Goal: Task Accomplishment & Management: Complete application form

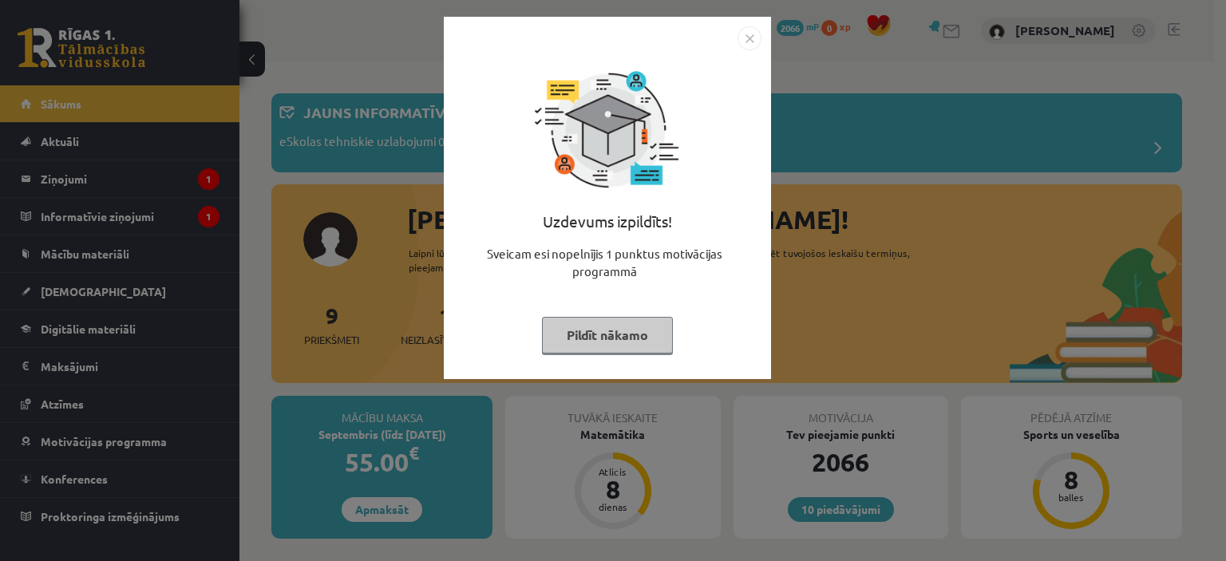
drag, startPoint x: 562, startPoint y: 349, endPoint x: 588, endPoint y: 354, distance: 26.9
click at [588, 354] on div "Uzdevums izpildīts! Sveicam esi nopelnījis 1 punktus motivācijas programmā Pild…" at bounding box center [607, 209] width 308 height 319
click at [616, 340] on button "Pildīt nākamo" at bounding box center [607, 335] width 131 height 37
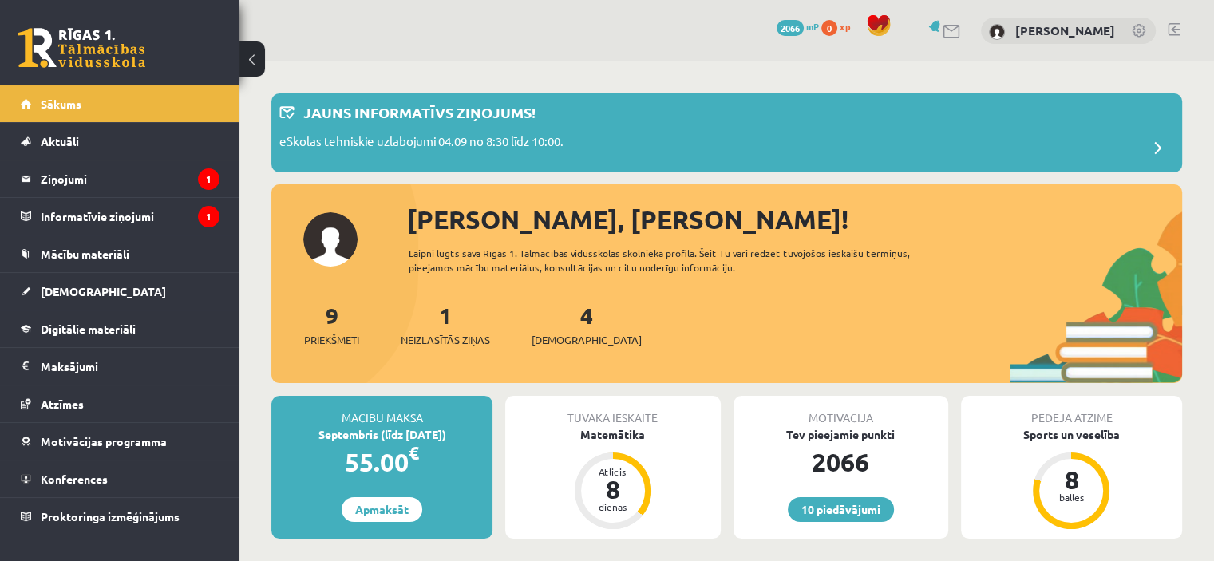
click at [962, 22] on div at bounding box center [943, 30] width 38 height 17
click at [962, 30] on link at bounding box center [951, 32] width 19 height 14
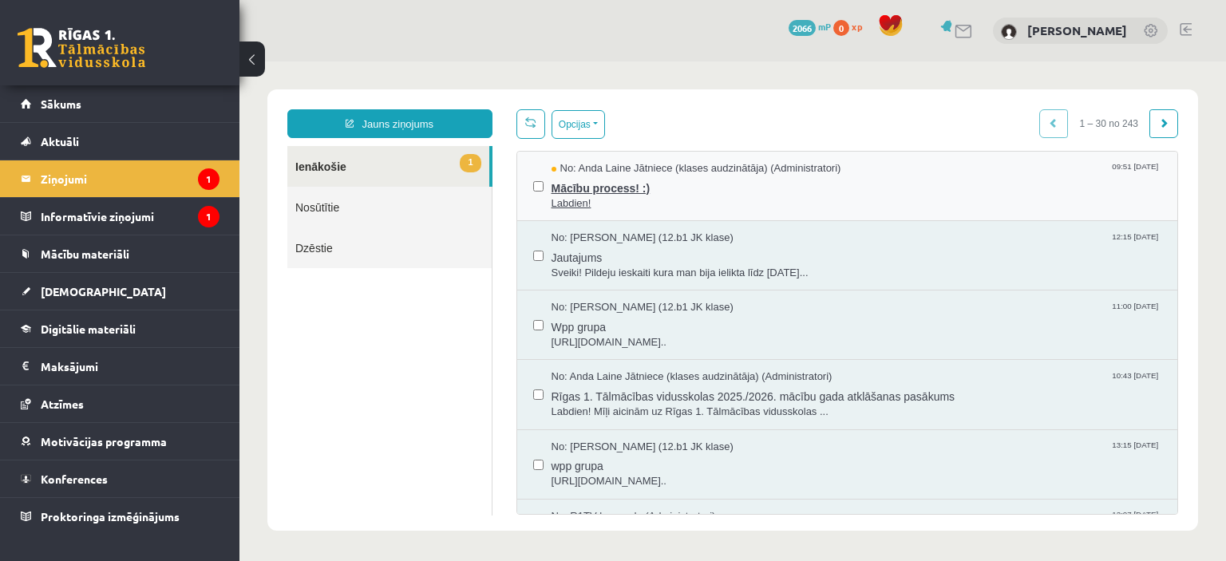
click at [598, 191] on span "Mācību process! :)" at bounding box center [856, 186] width 610 height 20
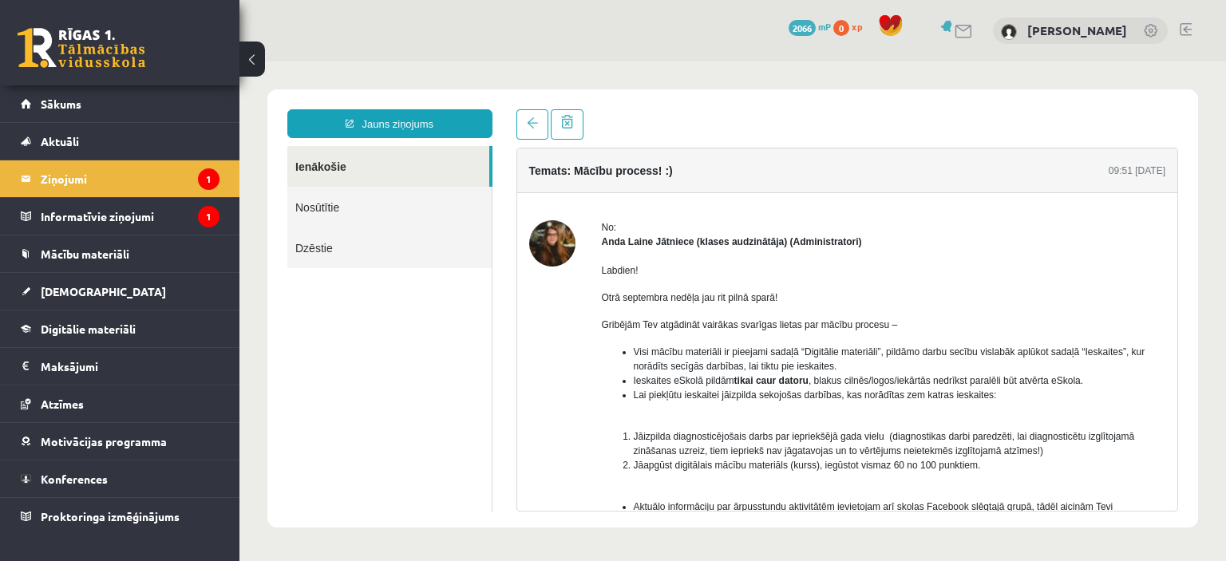
click at [559, 245] on img at bounding box center [552, 243] width 46 height 46
click at [86, 208] on legend "Informatīvie ziņojumi 1" at bounding box center [130, 216] width 179 height 37
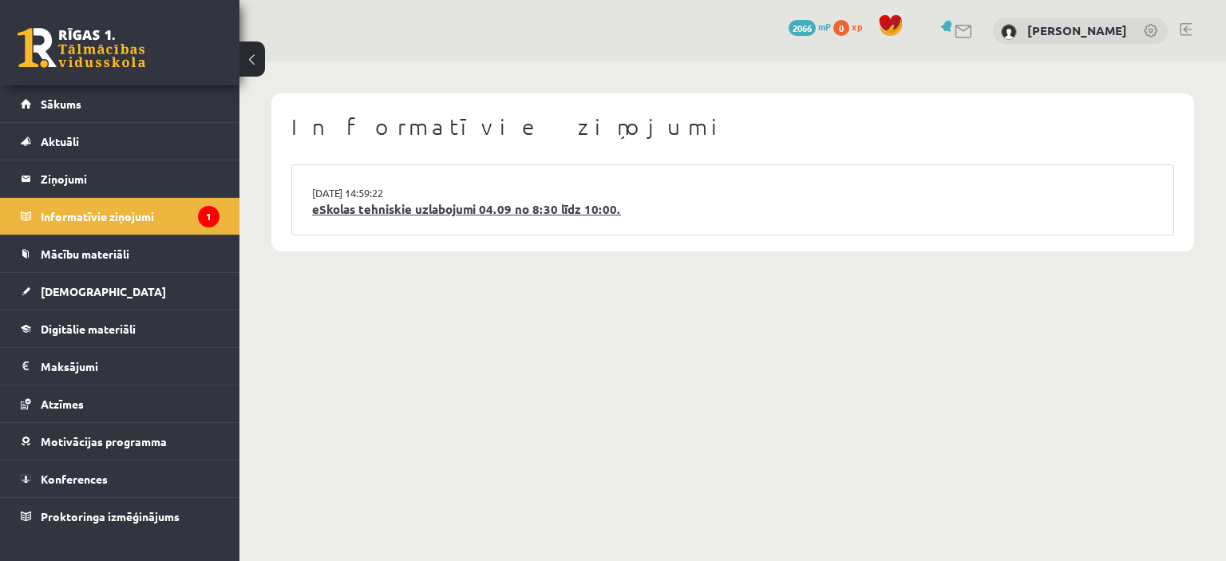
click at [567, 207] on link "eSkolas tehniskie uzlabojumi 04.09 no 8:30 līdz 10:00." at bounding box center [732, 209] width 841 height 18
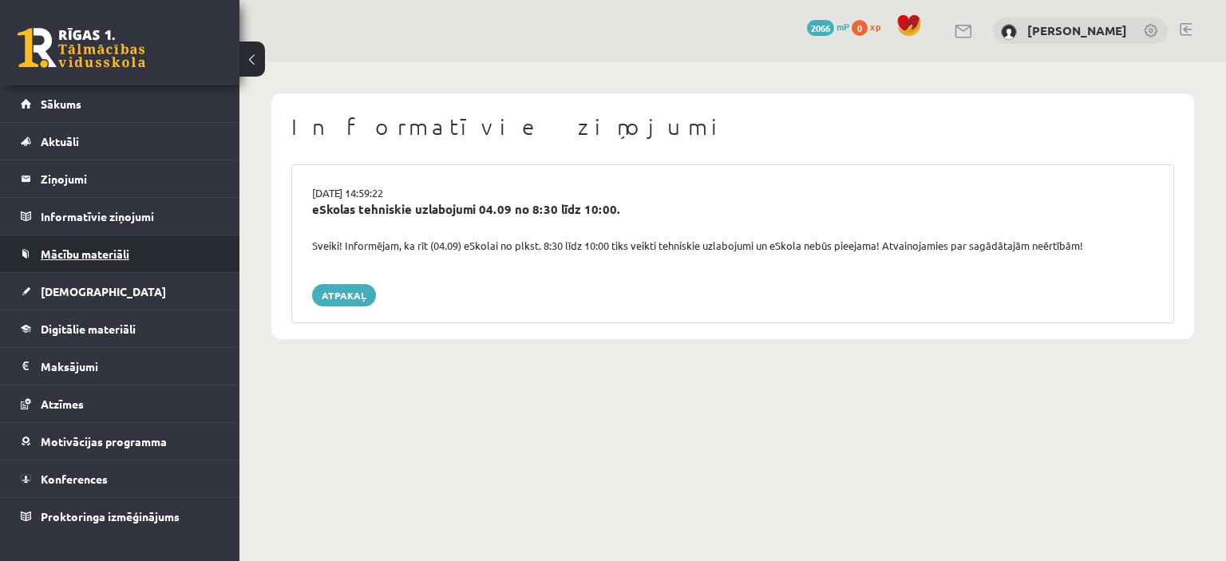
click at [98, 258] on span "Mācību materiāli" at bounding box center [85, 254] width 89 height 14
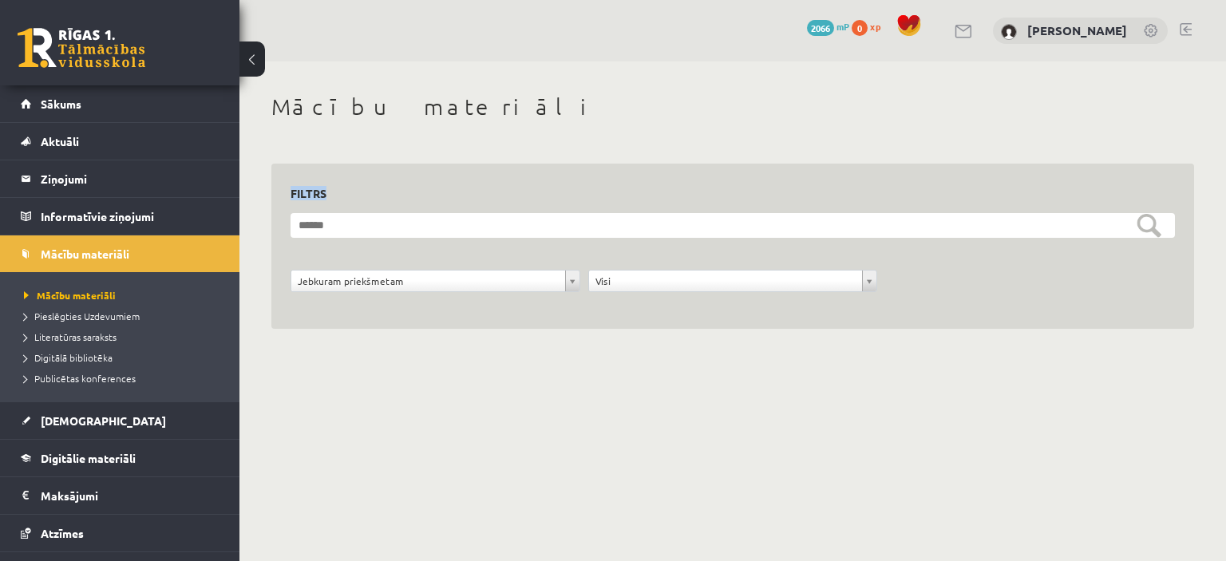
drag, startPoint x: 1225, startPoint y: 146, endPoint x: 1220, endPoint y: 227, distance: 81.5
click at [1220, 227] on div "**********" at bounding box center [732, 229] width 986 height 336
click at [80, 199] on legend "Informatīvie ziņojumi 0" at bounding box center [130, 216] width 179 height 37
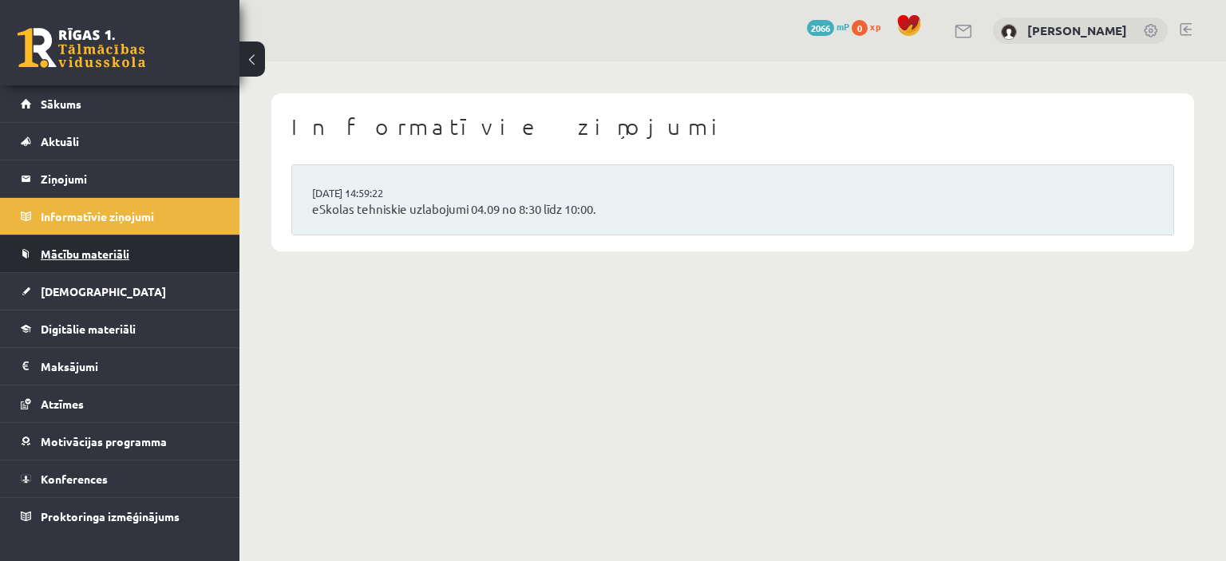
click at [95, 245] on link "Mācību materiāli" at bounding box center [120, 253] width 199 height 37
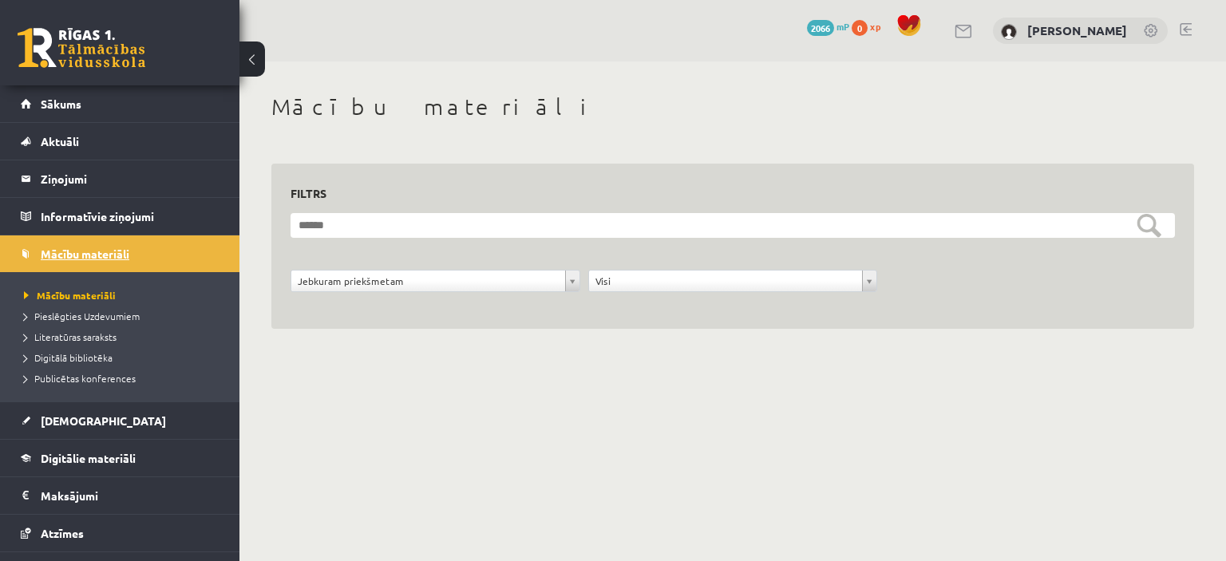
click at [94, 238] on link "Mācību materiāli" at bounding box center [120, 253] width 199 height 37
click at [105, 417] on link "[DEMOGRAPHIC_DATA]" at bounding box center [120, 420] width 199 height 37
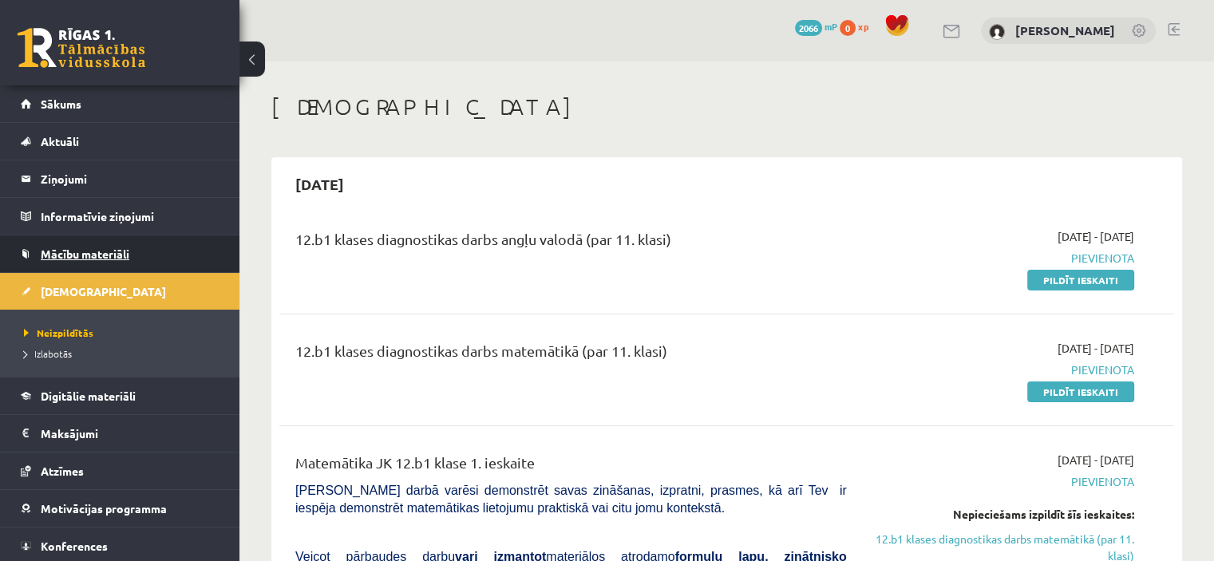
click at [109, 257] on span "Mācību materiāli" at bounding box center [85, 254] width 89 height 14
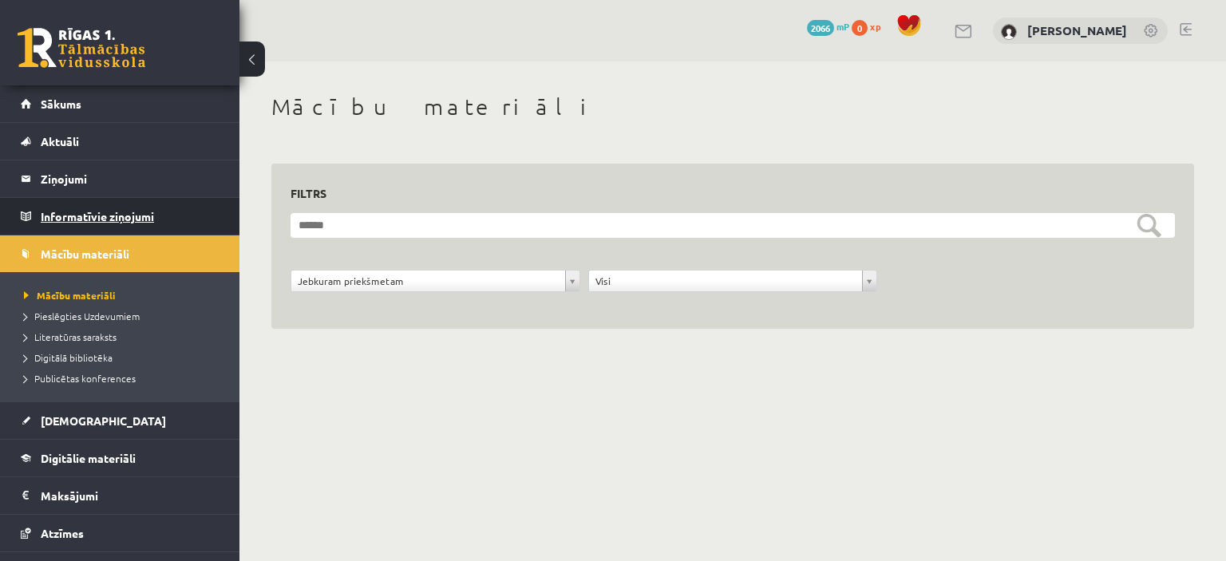
click at [117, 219] on legend "Informatīvie ziņojumi 0" at bounding box center [130, 216] width 179 height 37
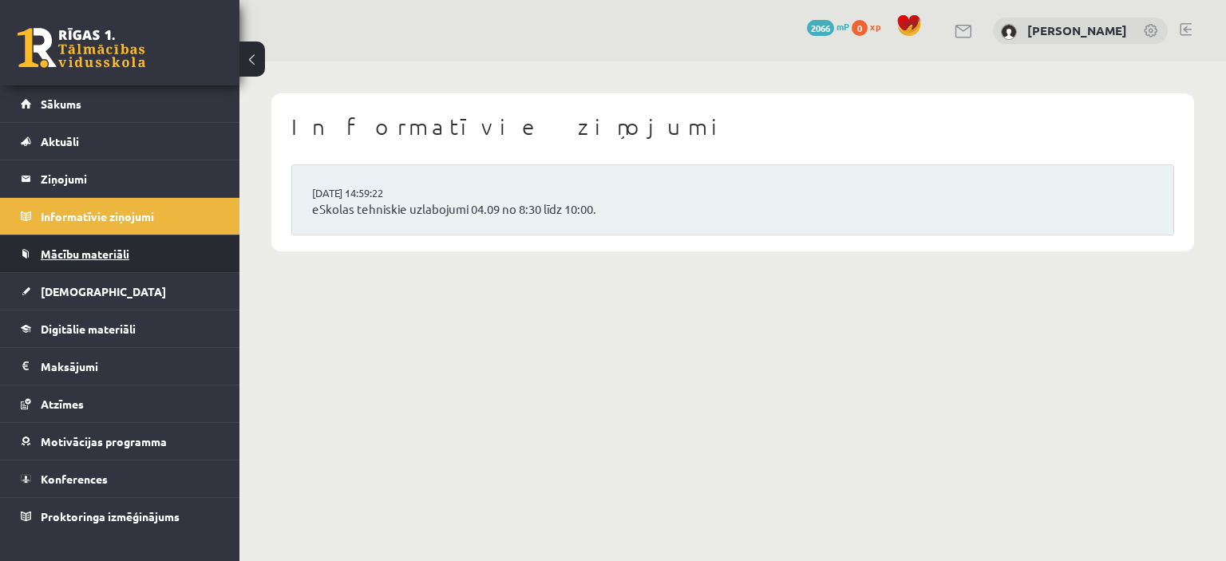
click at [129, 250] on span "Mācību materiāli" at bounding box center [85, 254] width 89 height 14
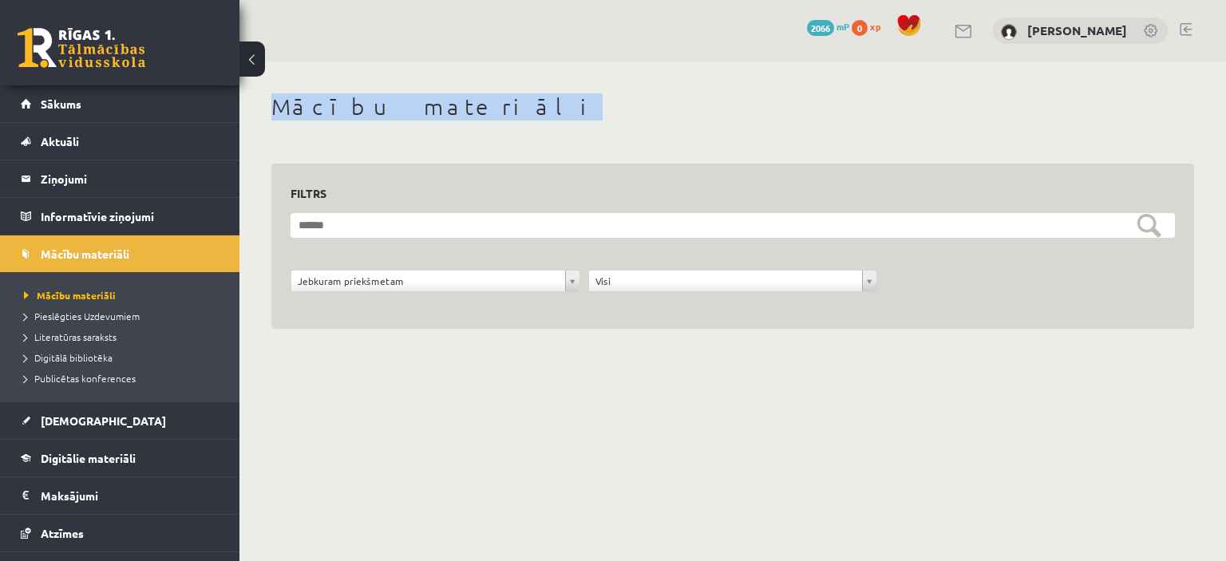
drag, startPoint x: 1225, startPoint y: 53, endPoint x: 1225, endPoint y: 107, distance: 54.3
click at [1225, 107] on div "**********" at bounding box center [732, 198] width 986 height 397
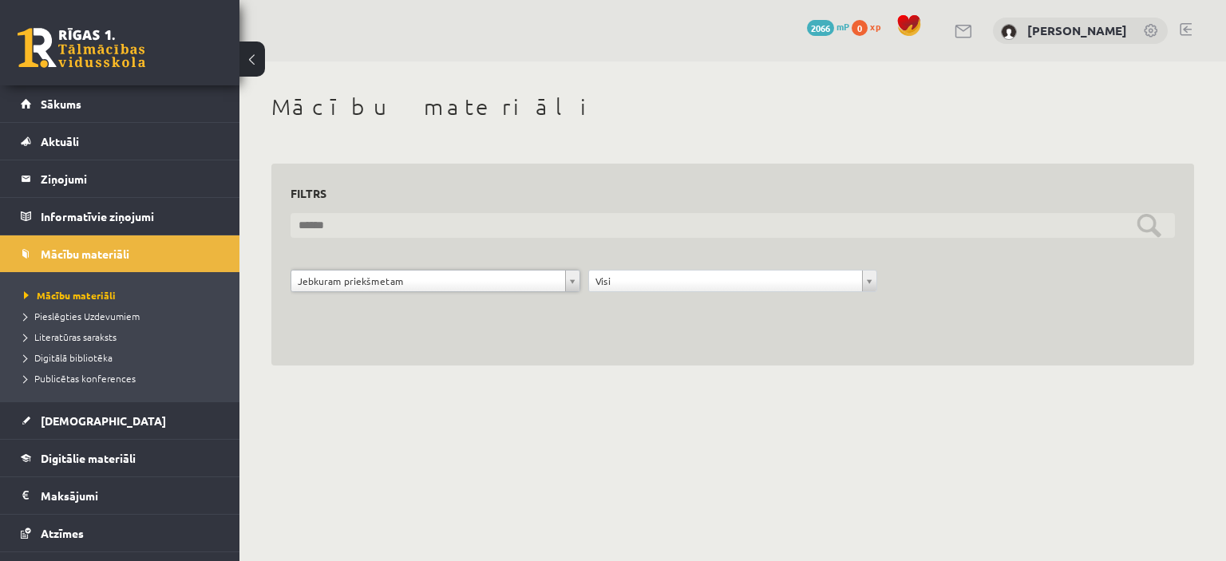
click at [359, 227] on input "text" at bounding box center [732, 225] width 884 height 25
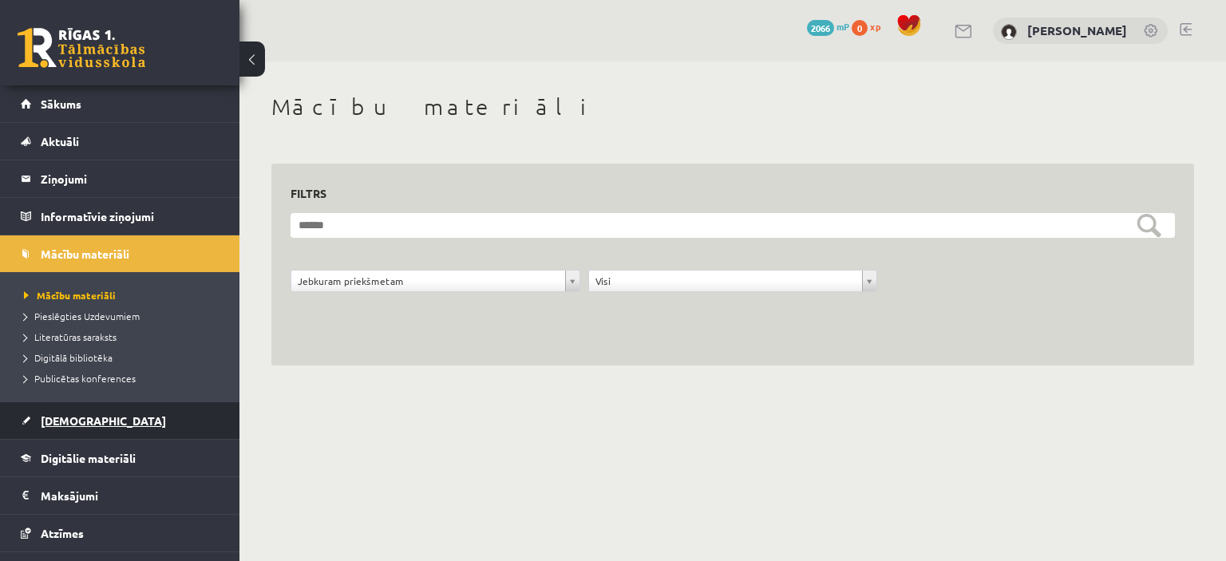
click at [68, 429] on link "[DEMOGRAPHIC_DATA]" at bounding box center [120, 420] width 199 height 37
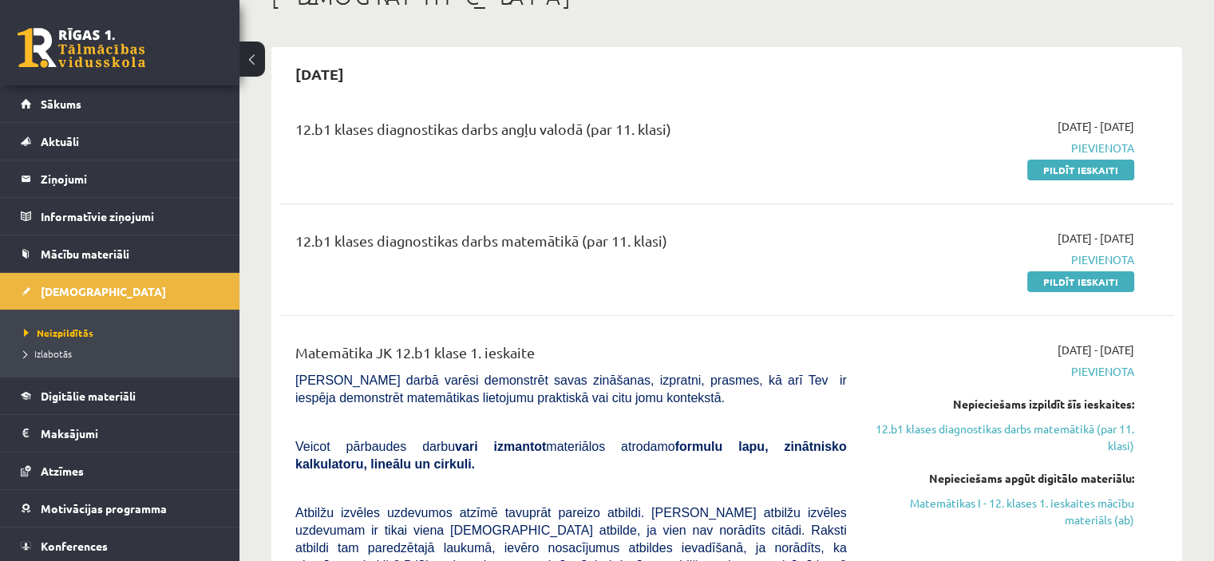
scroll to position [134, 0]
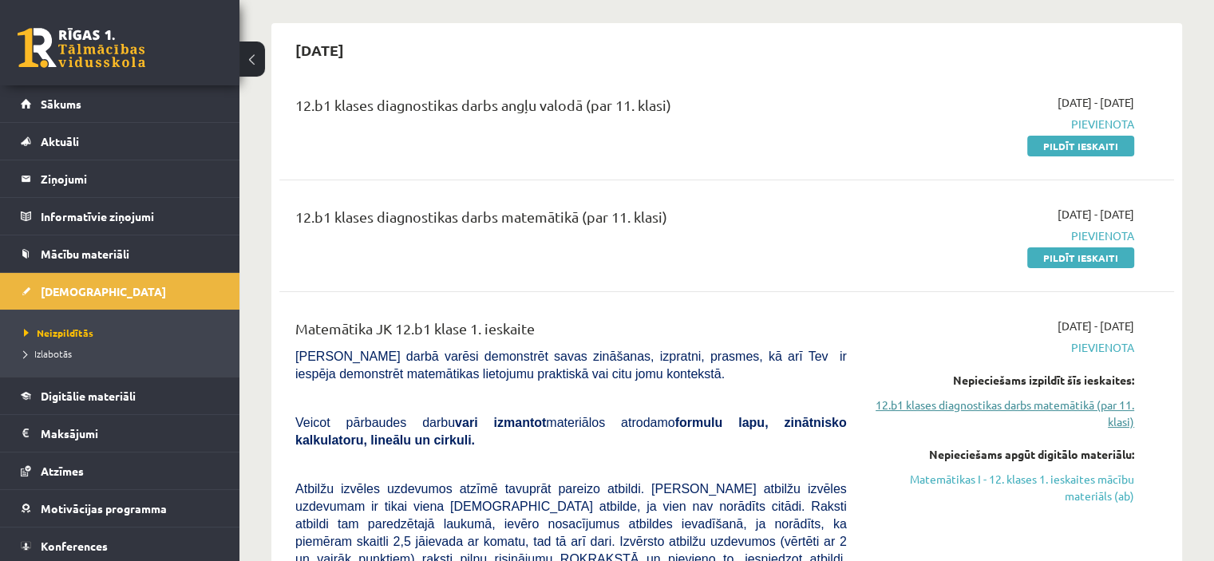
click at [1035, 408] on link "12.b1 klases diagnostikas darbs matemātikā (par 11. klasi)" at bounding box center [1002, 414] width 263 height 34
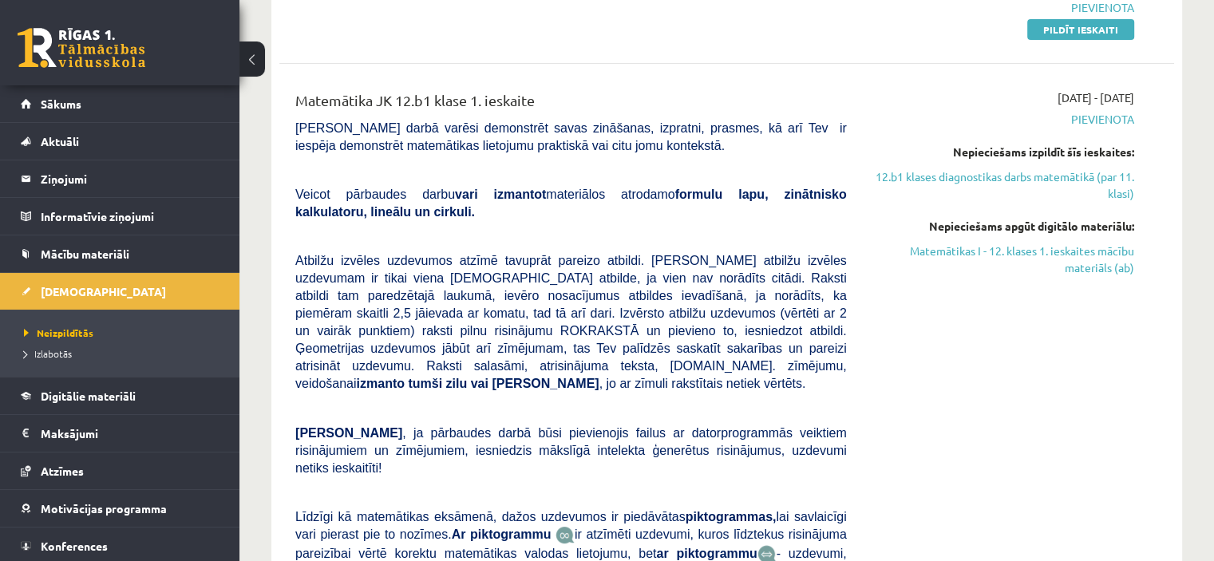
scroll to position [373, 0]
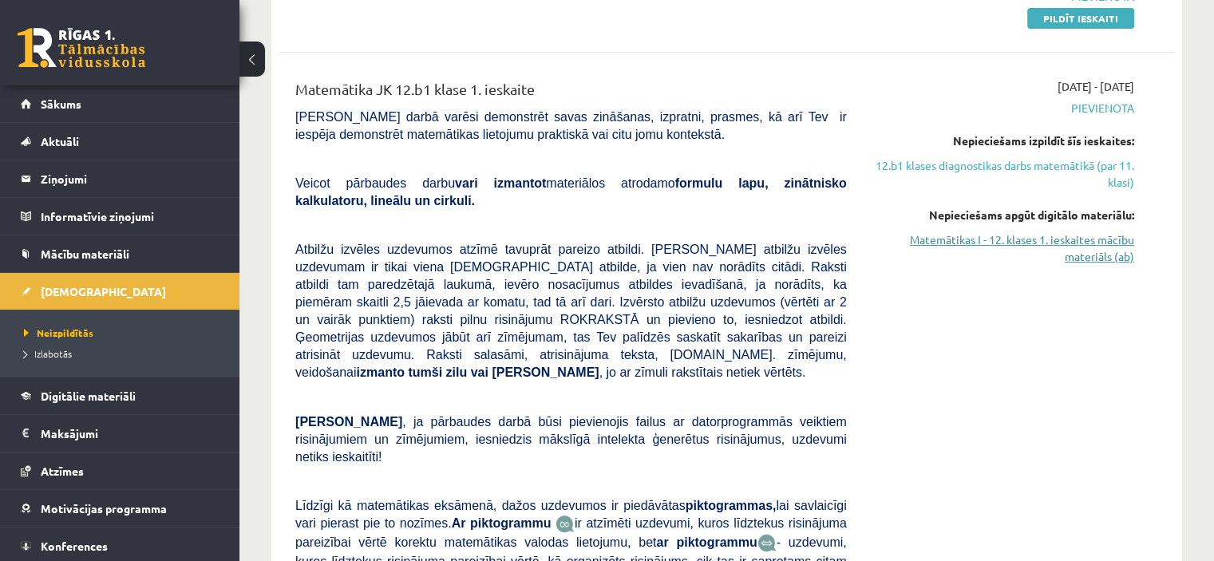
click at [1085, 258] on link "Matemātikas I - 12. klases 1. ieskaites mācību materiāls (ab)" at bounding box center [1002, 248] width 263 height 34
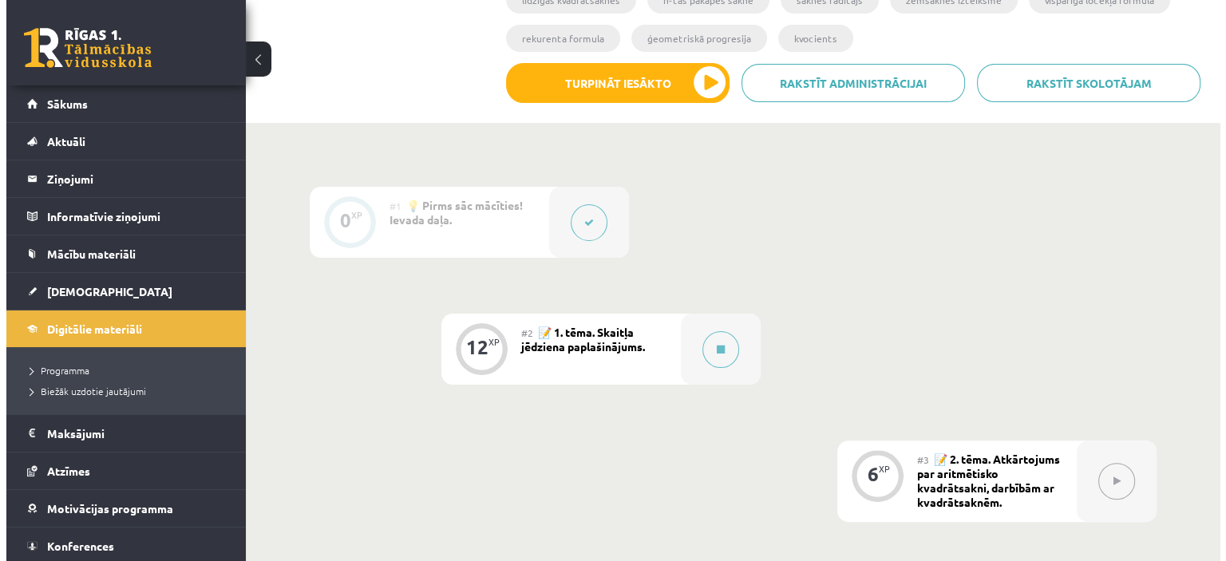
scroll to position [322, 0]
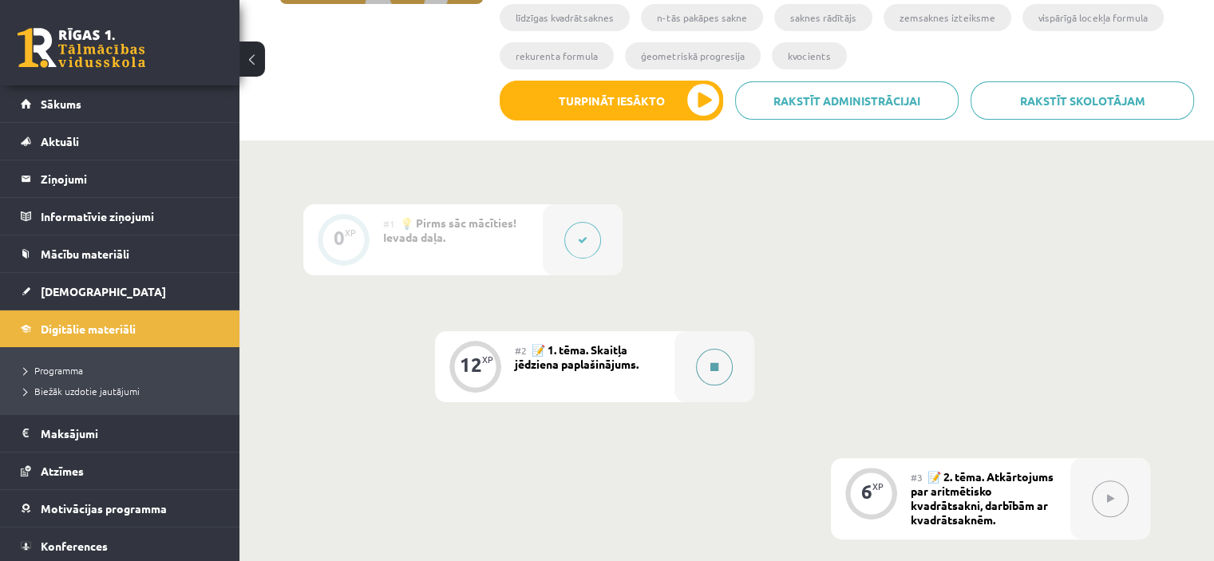
click at [702, 360] on button at bounding box center [714, 367] width 37 height 37
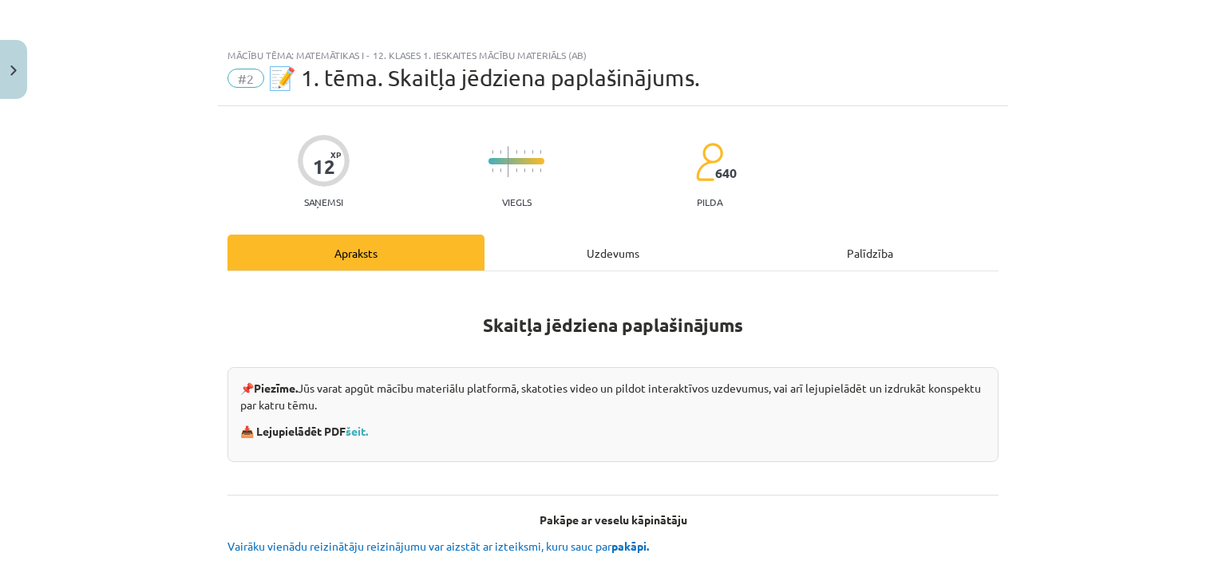
click at [638, 254] on div "Uzdevums" at bounding box center [612, 253] width 257 height 36
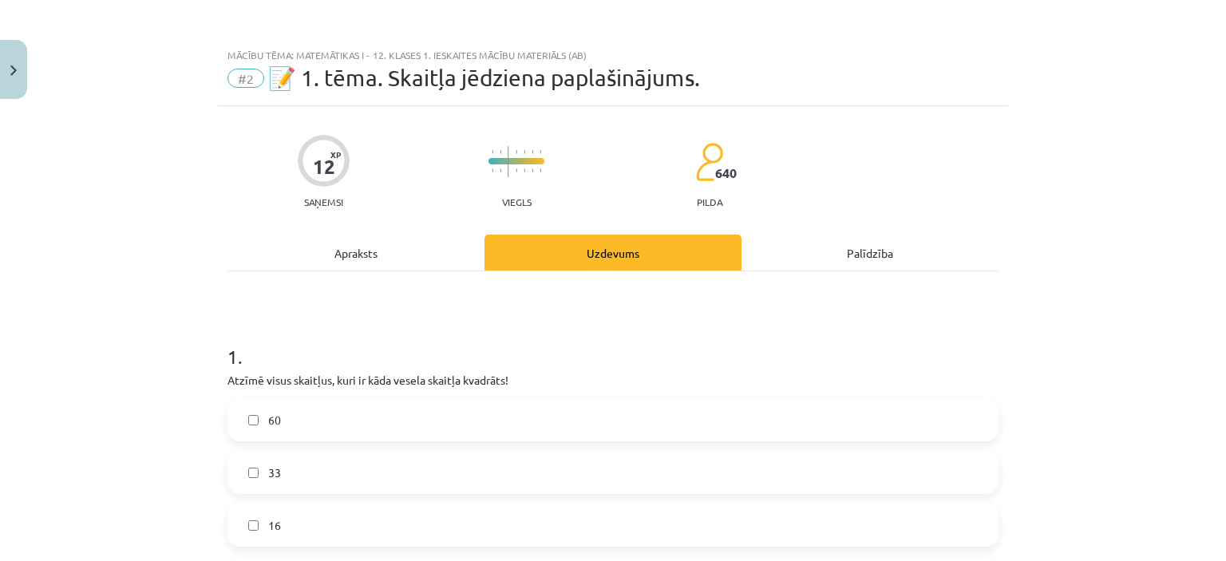
scroll to position [40, 0]
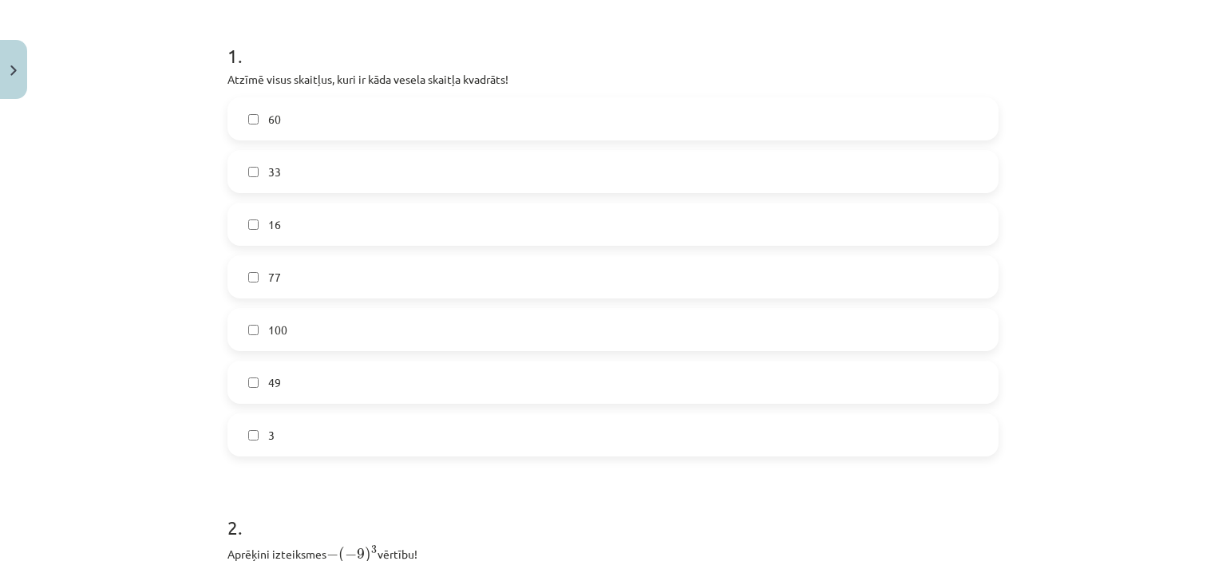
click at [287, 423] on label "3" at bounding box center [613, 435] width 768 height 40
drag, startPoint x: 1208, startPoint y: 258, endPoint x: 1222, endPoint y: 335, distance: 78.7
click at [1213, 338] on div "Mācību tēma: Matemātikas i - 12. klases 1. ieskaites mācību materiāls (ab) #2 📝…" at bounding box center [613, 280] width 1226 height 561
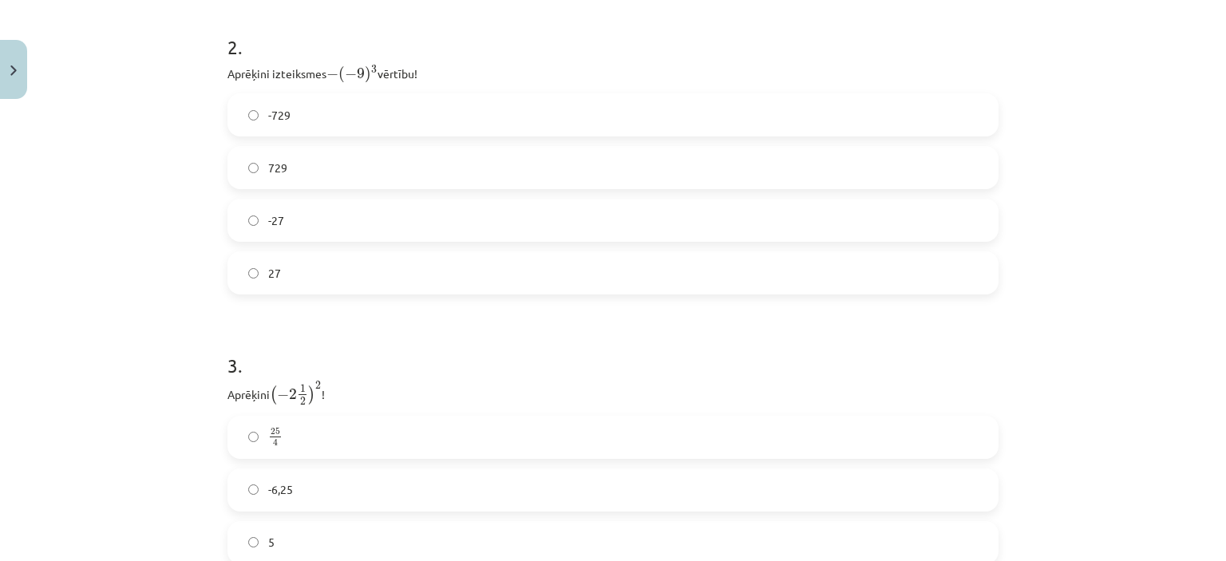
scroll to position [783, 0]
click at [282, 217] on label "-27" at bounding box center [613, 219] width 768 height 40
click at [293, 271] on label "27" at bounding box center [613, 271] width 768 height 40
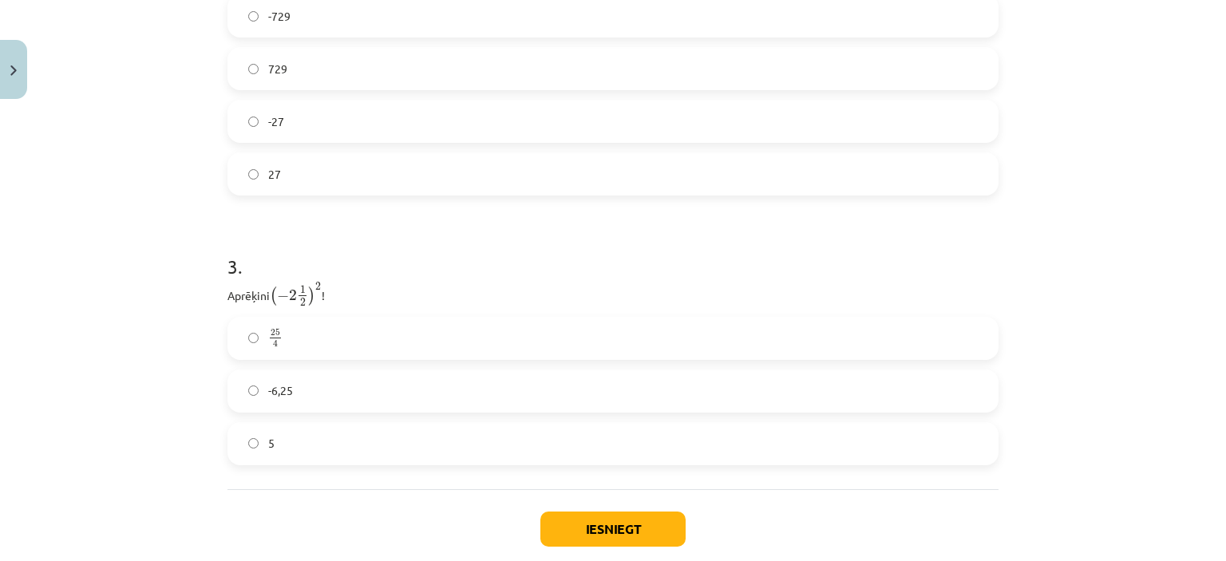
scroll to position [883, 0]
click at [290, 338] on label "25 4 25 4" at bounding box center [613, 335] width 768 height 40
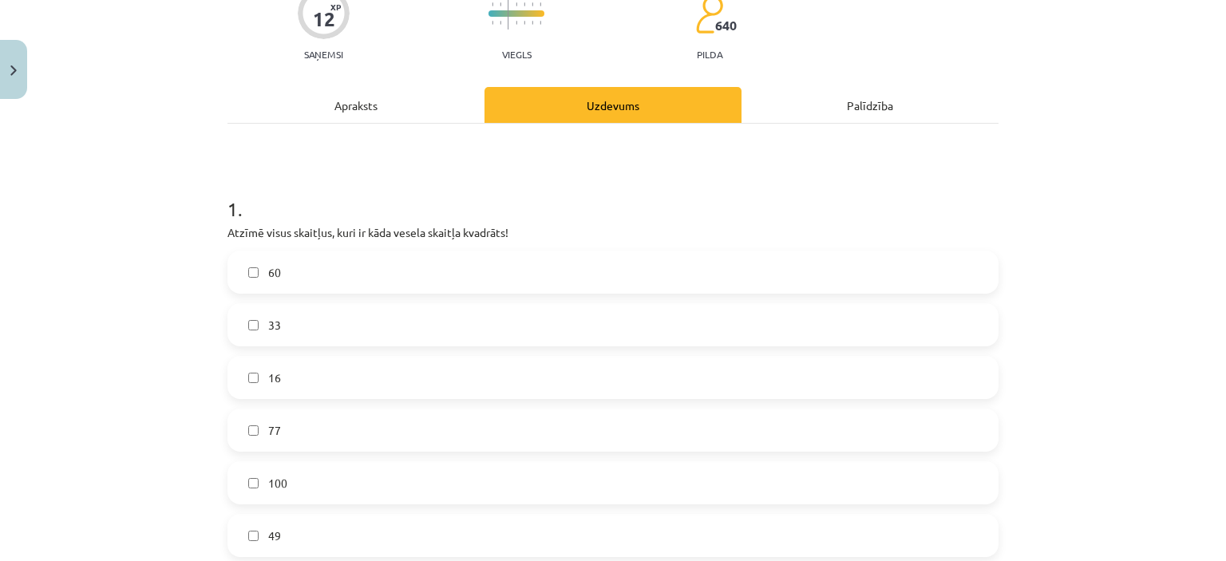
scroll to position [967, 0]
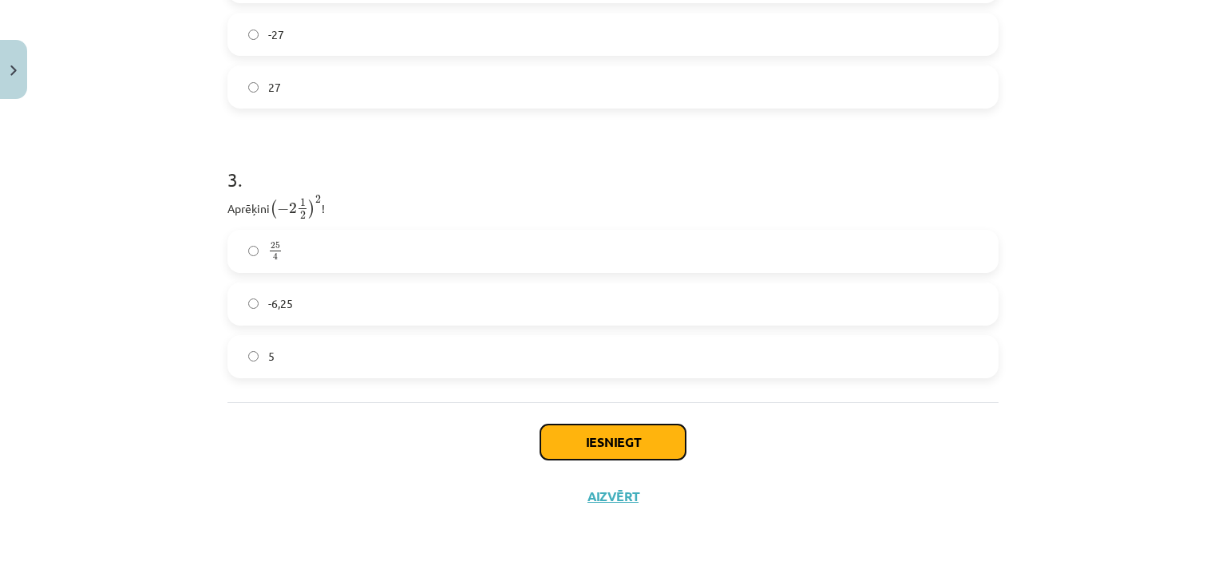
click at [553, 443] on button "Iesniegt" at bounding box center [612, 442] width 145 height 35
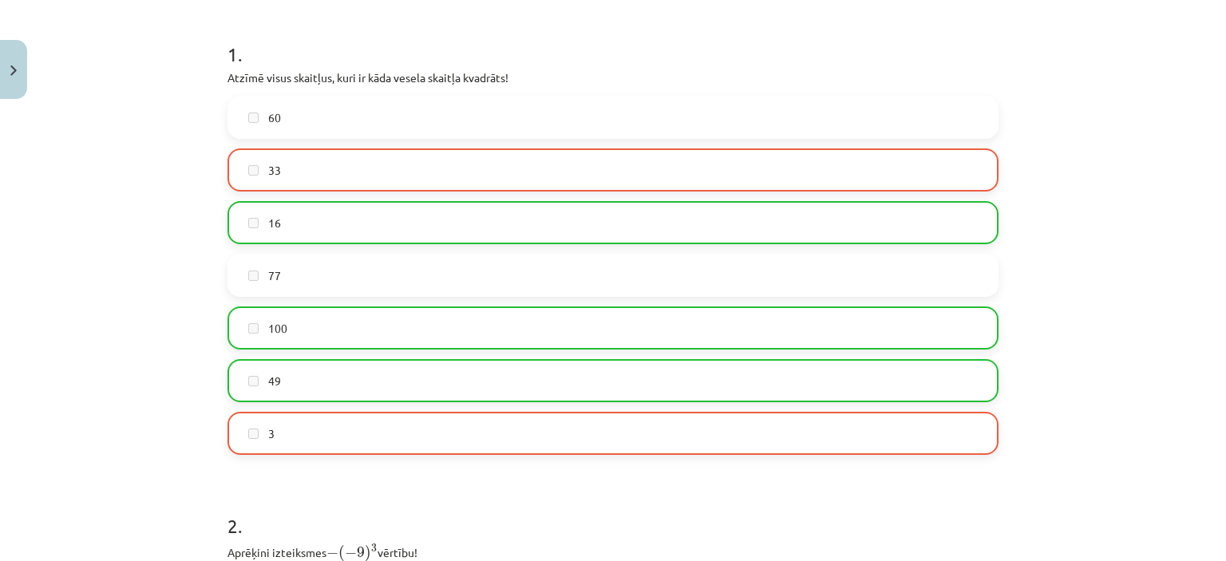
scroll to position [1018, 0]
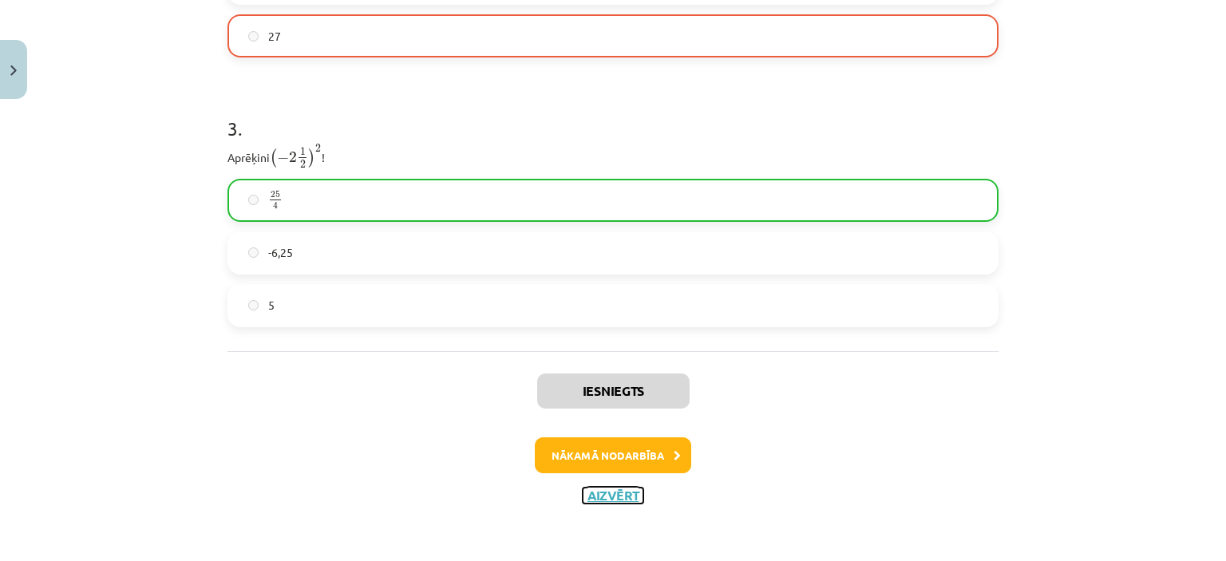
click at [621, 491] on button "Aizvērt" at bounding box center [613, 496] width 61 height 16
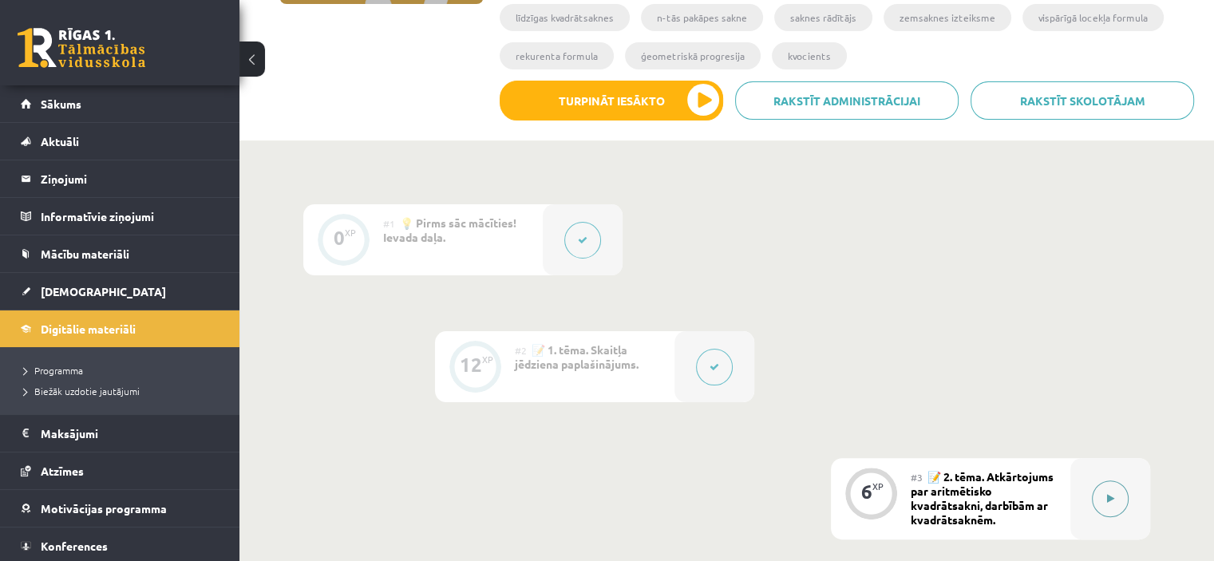
click at [1124, 489] on button at bounding box center [1110, 498] width 37 height 37
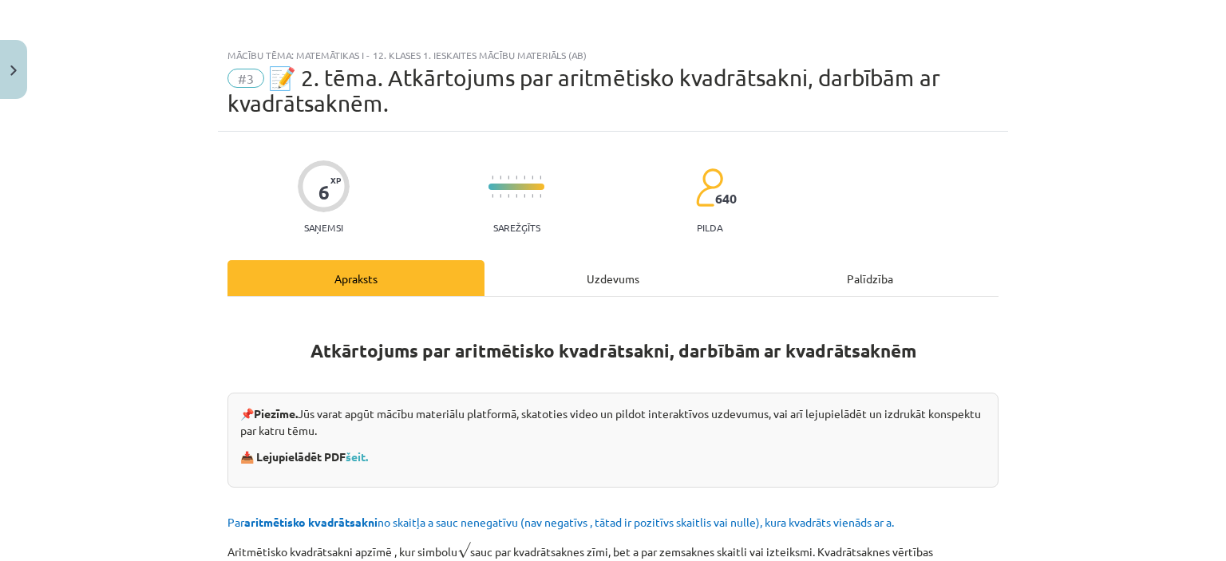
click at [578, 261] on div "Uzdevums" at bounding box center [612, 278] width 257 height 36
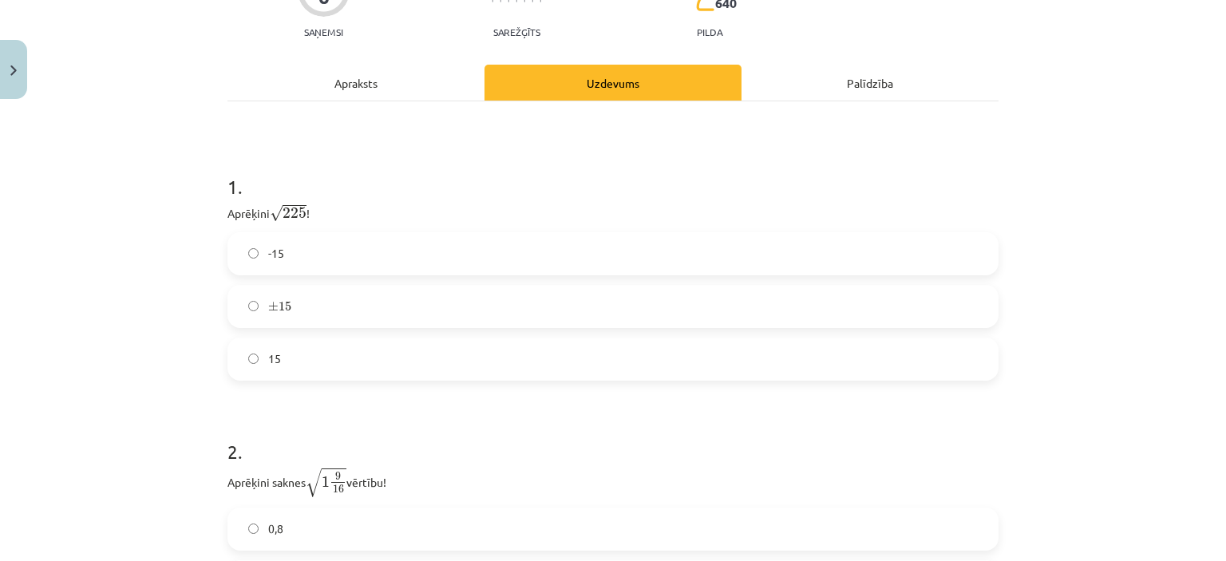
scroll to position [188, 0]
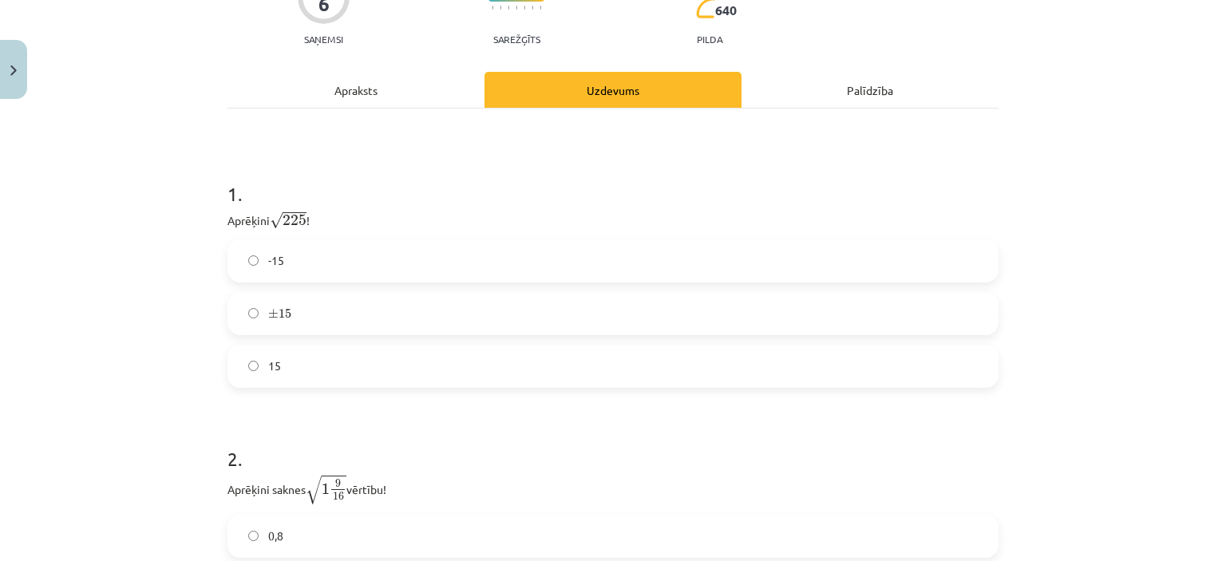
click at [299, 303] on label "± 15 ± 15" at bounding box center [613, 314] width 768 height 40
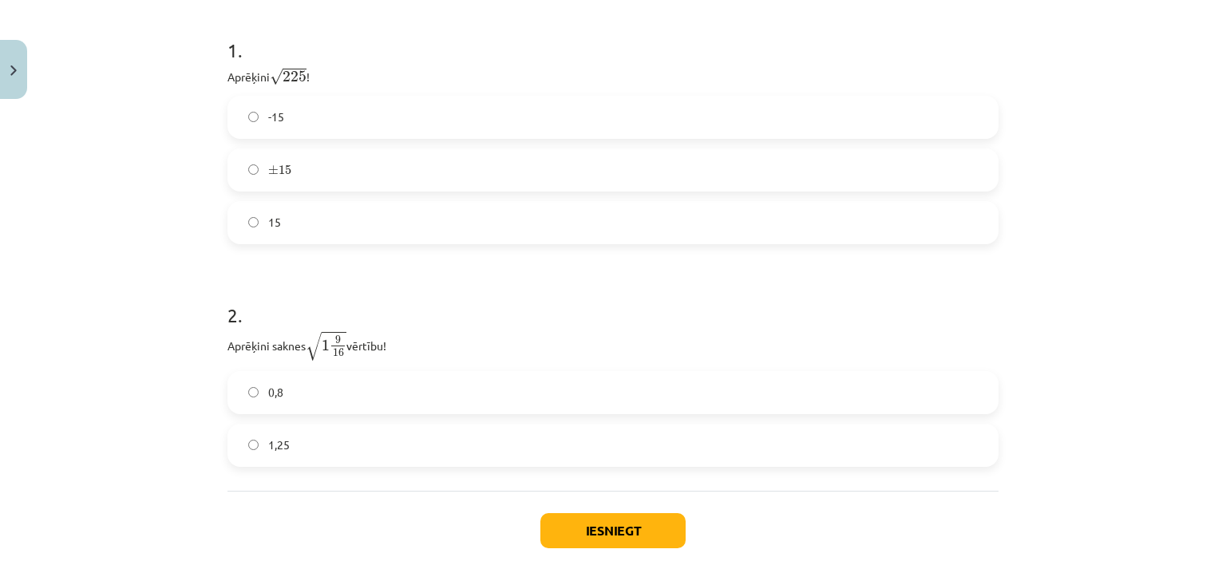
scroll to position [344, 0]
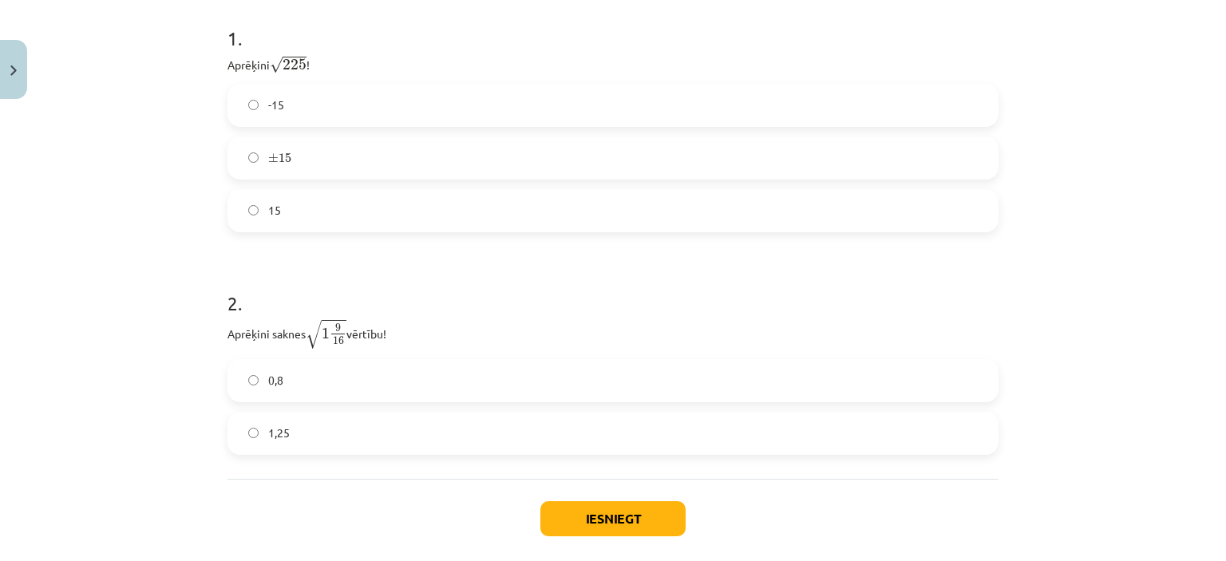
click at [291, 417] on label "1,25" at bounding box center [613, 433] width 768 height 40
click at [594, 518] on button "Iesniegt" at bounding box center [612, 518] width 145 height 35
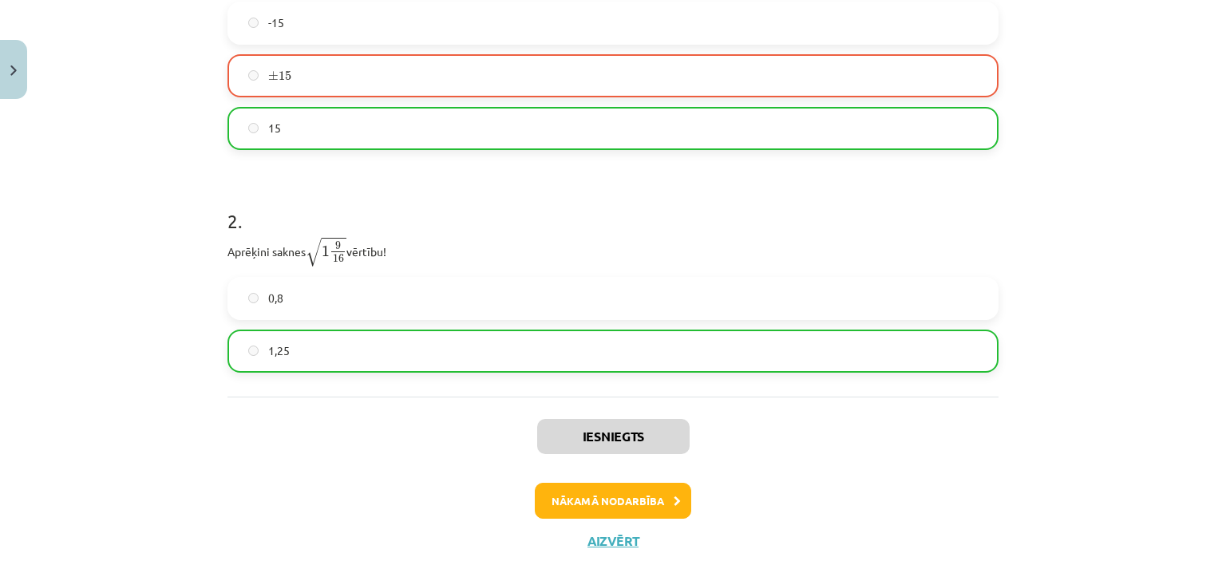
scroll to position [472, 0]
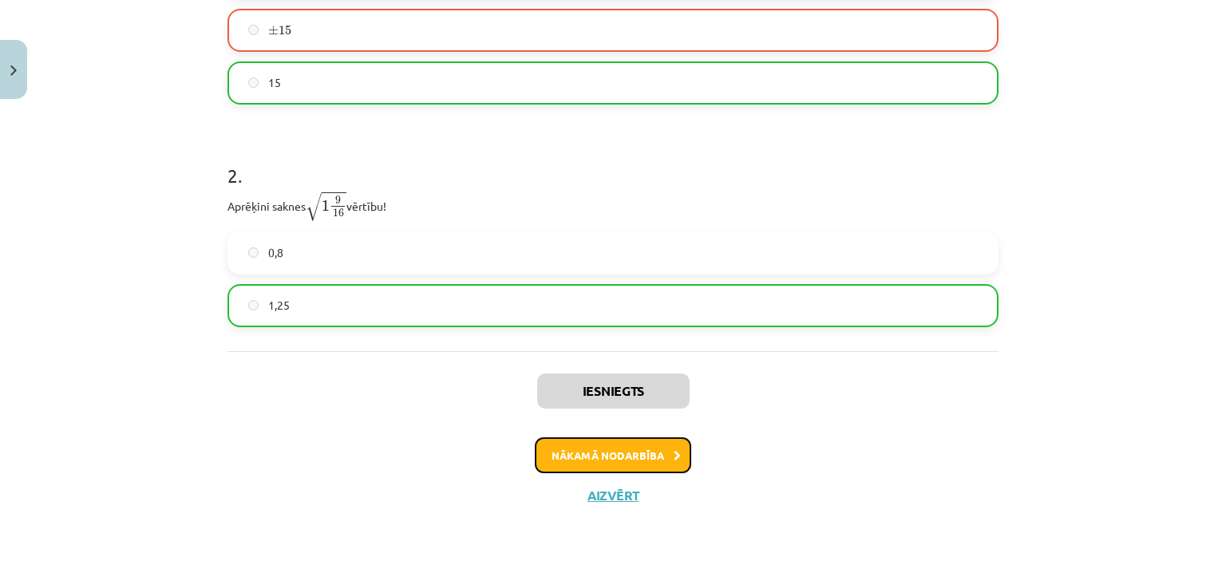
click at [565, 450] on button "Nākamā nodarbība" at bounding box center [613, 455] width 156 height 37
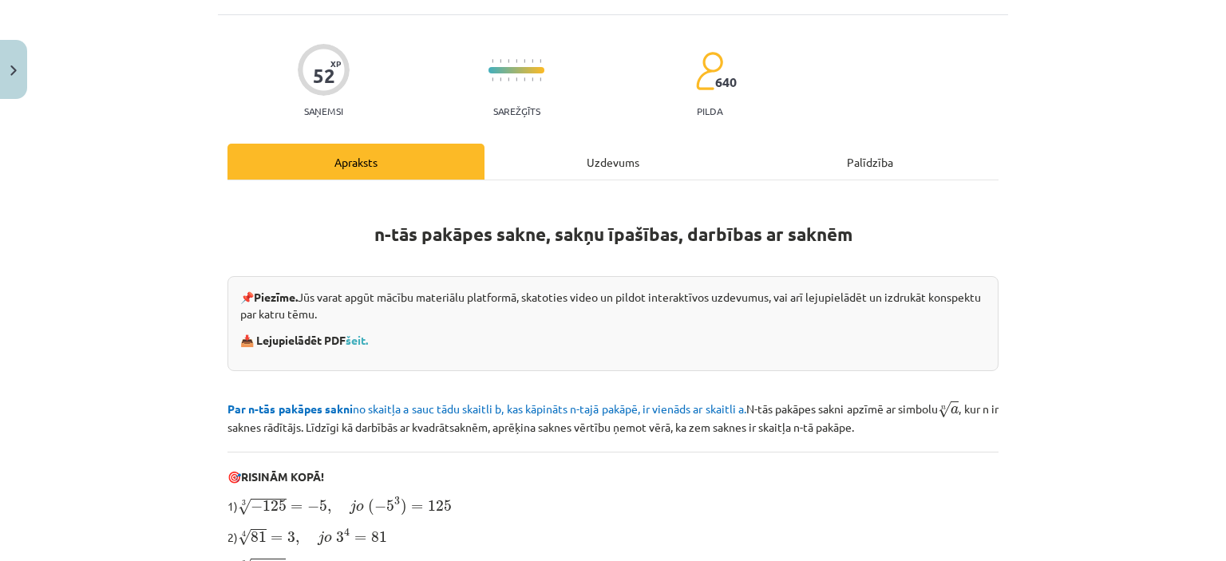
scroll to position [40, 0]
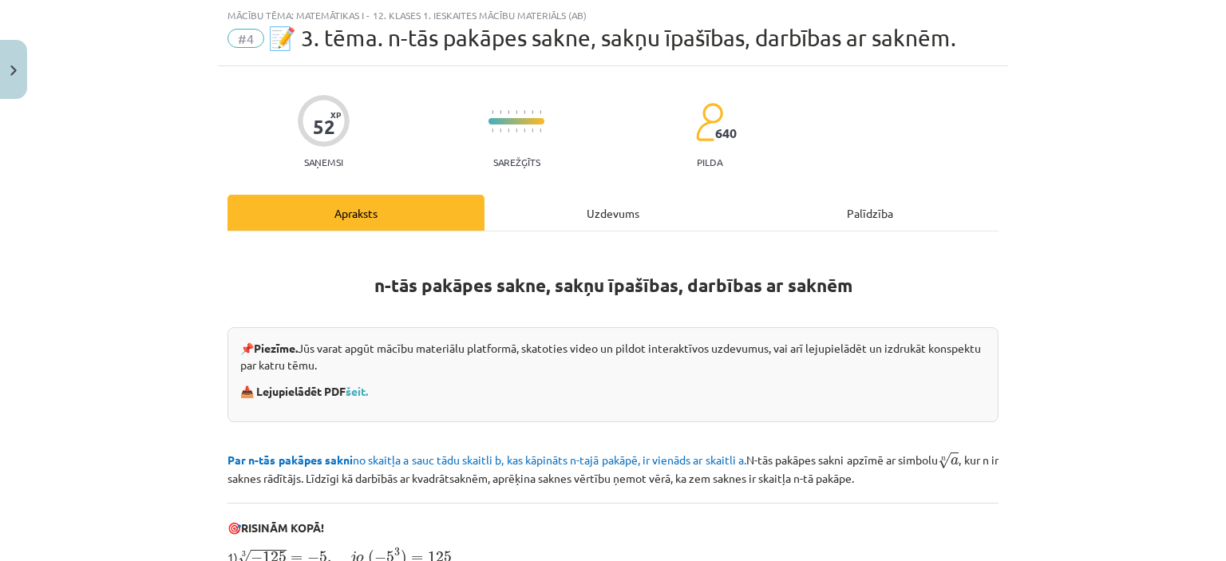
click at [543, 212] on div "Uzdevums" at bounding box center [612, 213] width 257 height 36
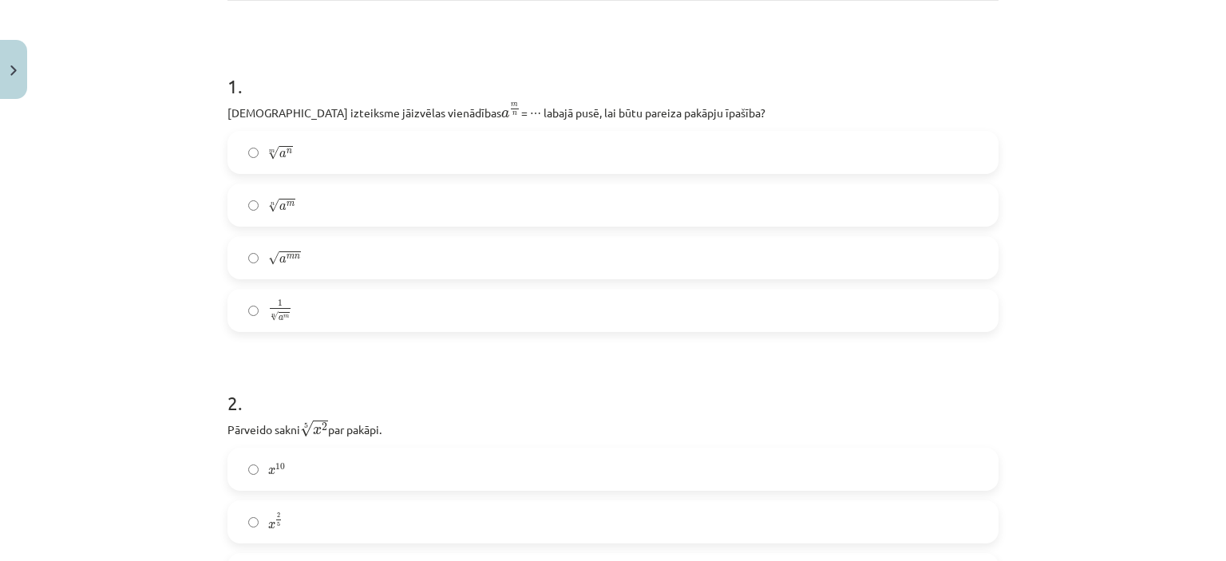
scroll to position [275, 0]
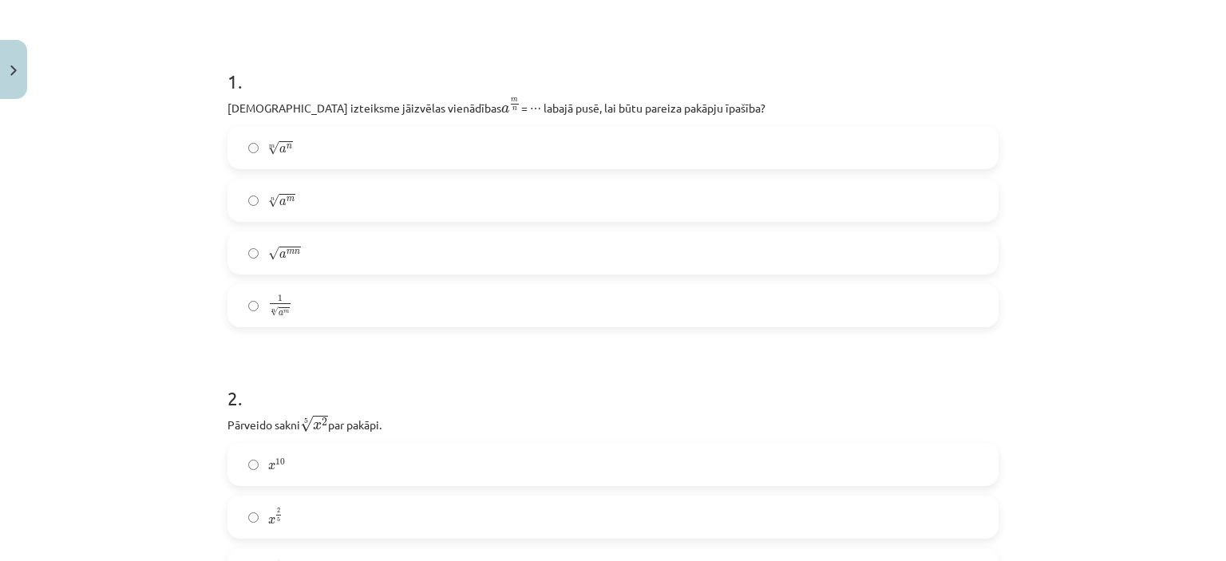
click at [320, 207] on label "n √ a m a m n" at bounding box center [613, 200] width 768 height 40
click at [312, 475] on label "x 10 x 10" at bounding box center [613, 464] width 768 height 40
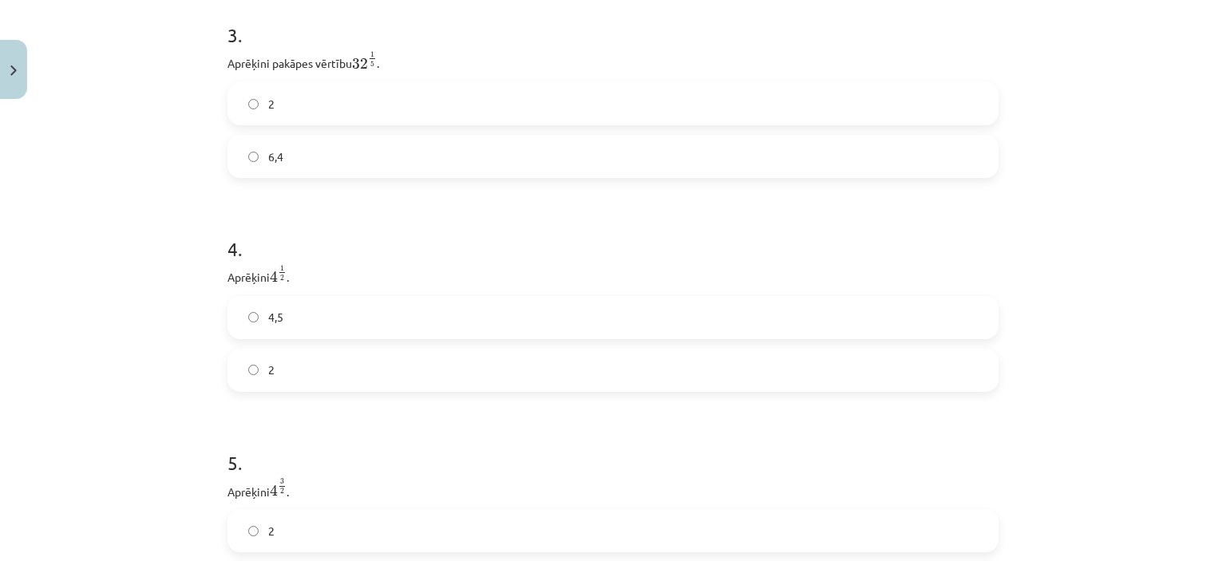
scroll to position [966, 0]
click at [310, 101] on label "2" at bounding box center [613, 93] width 768 height 40
click at [278, 308] on label "4,5" at bounding box center [613, 307] width 768 height 40
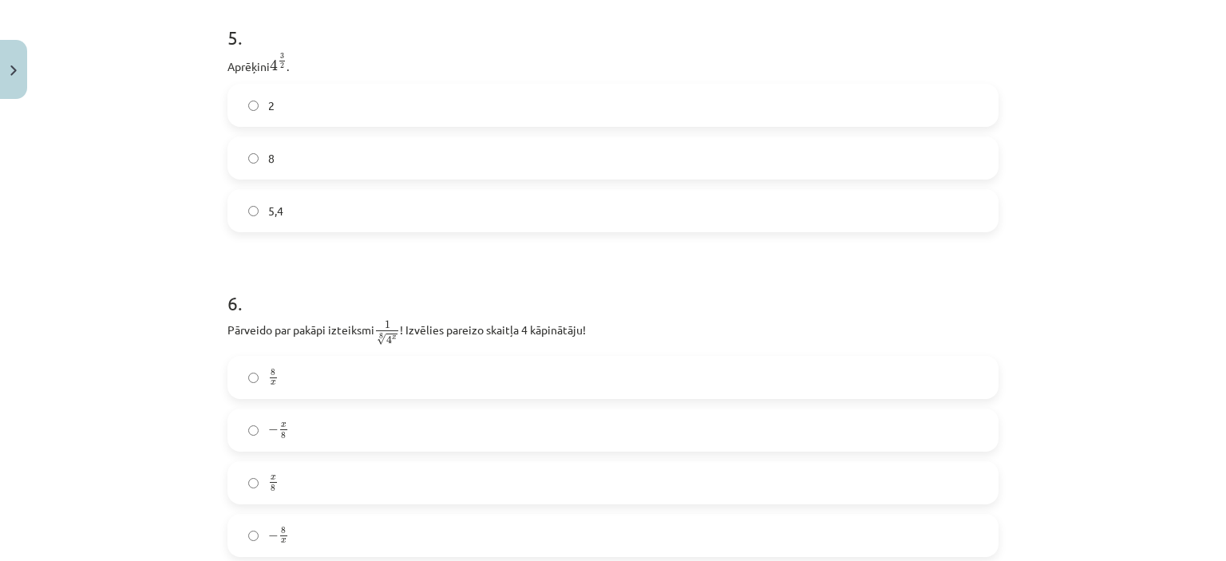
scroll to position [1396, 0]
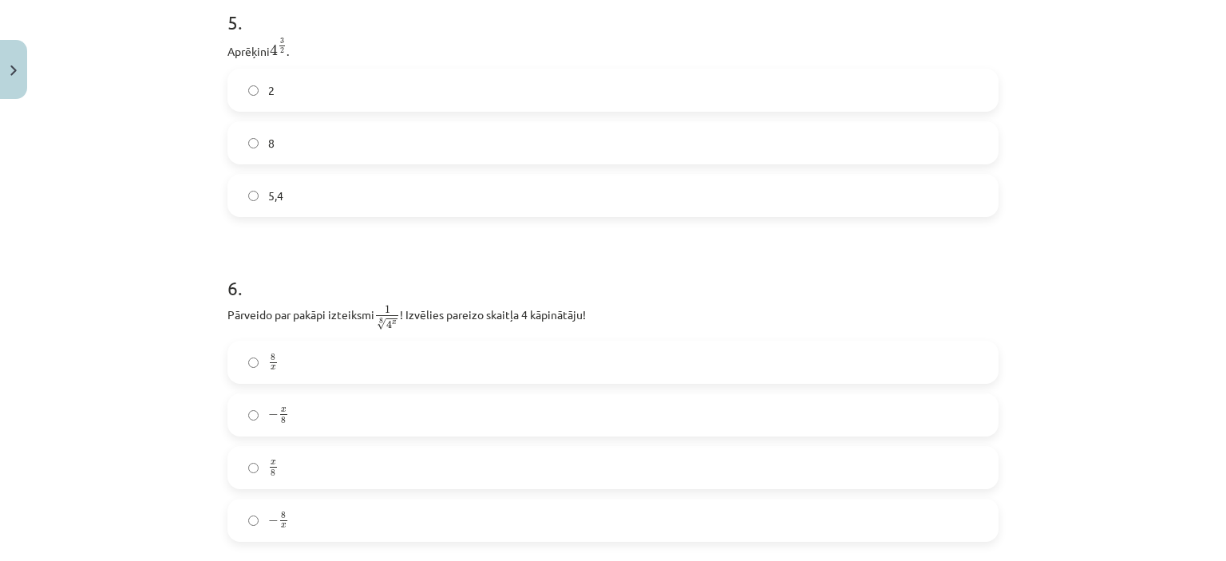
click at [268, 99] on span "2" at bounding box center [271, 90] width 6 height 17
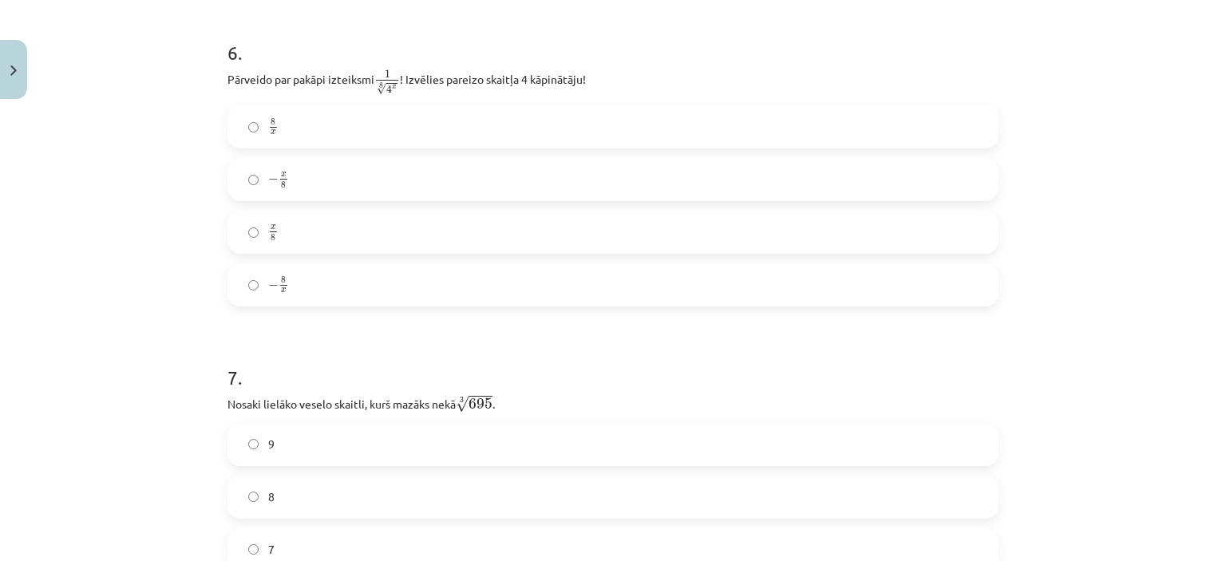
scroll to position [1647, 0]
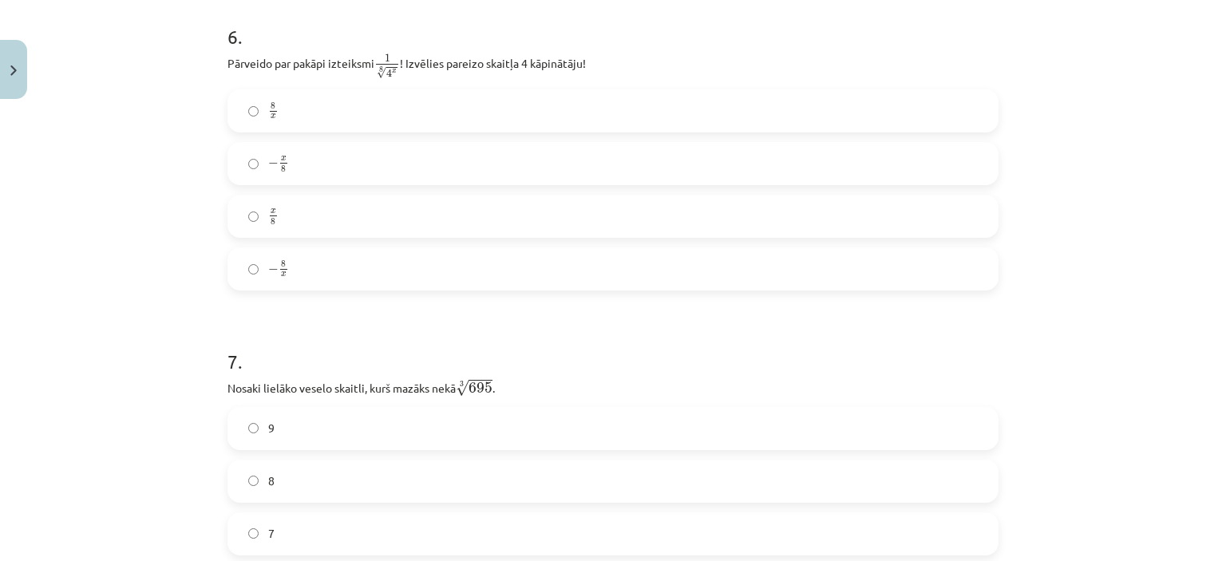
click at [310, 109] on label "8 x 8 x" at bounding box center [613, 111] width 768 height 40
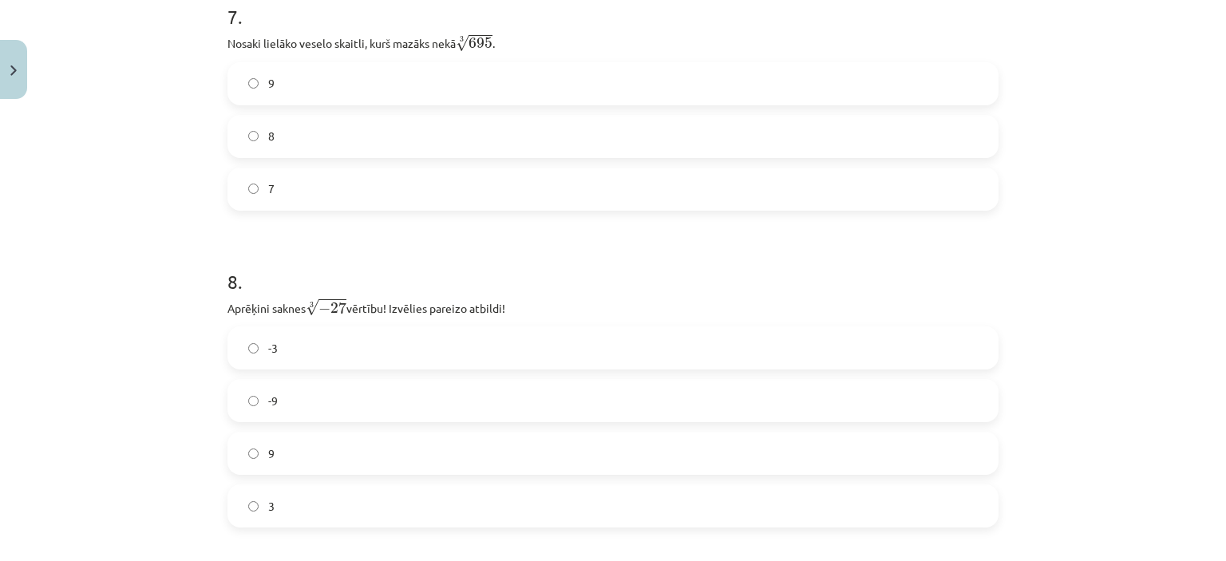
scroll to position [1982, 0]
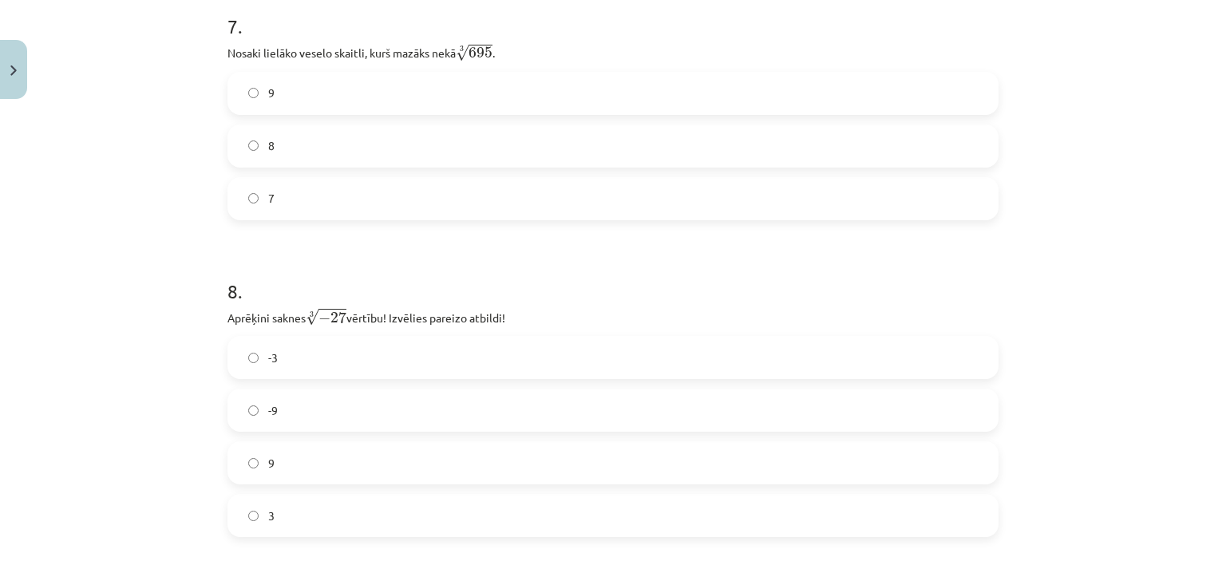
click at [301, 99] on label "9" at bounding box center [613, 93] width 768 height 40
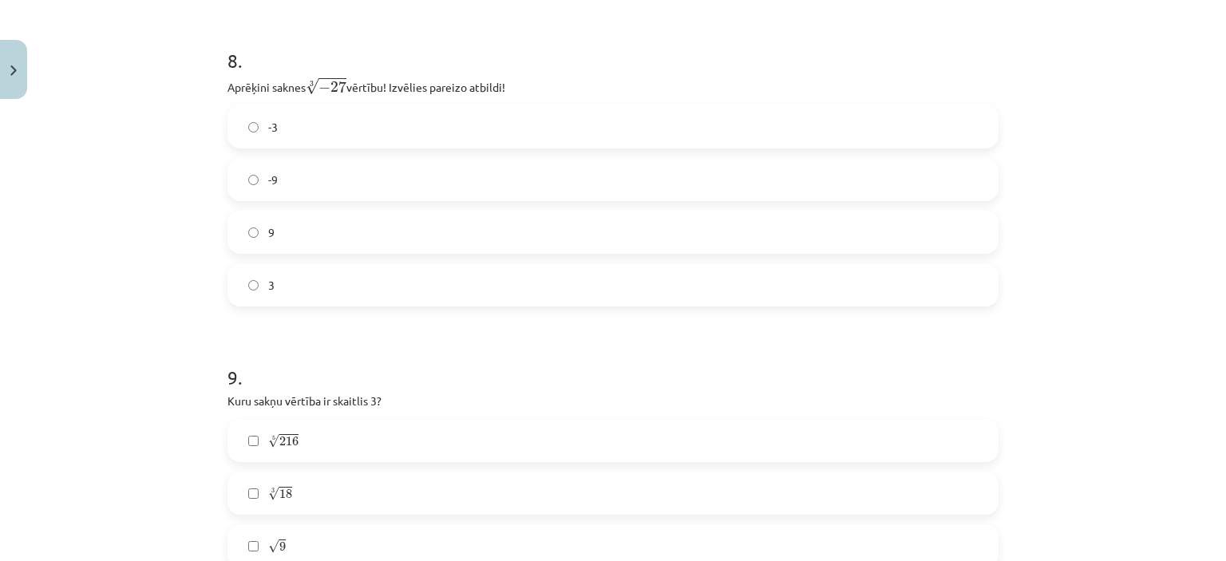
scroll to position [2238, 0]
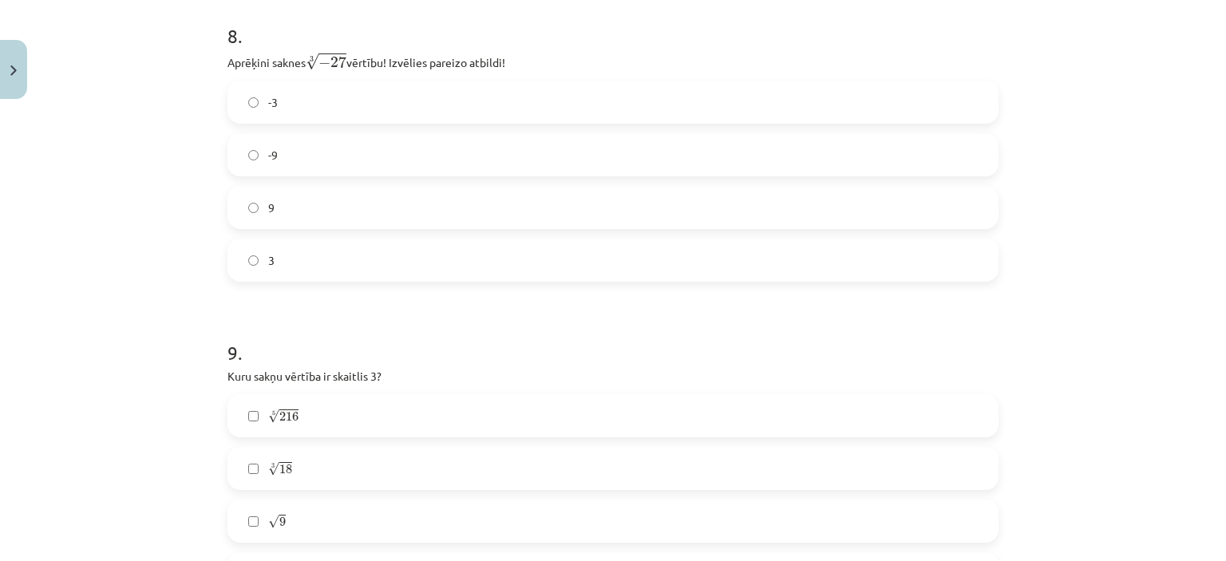
click at [370, 86] on label "-3" at bounding box center [613, 102] width 768 height 40
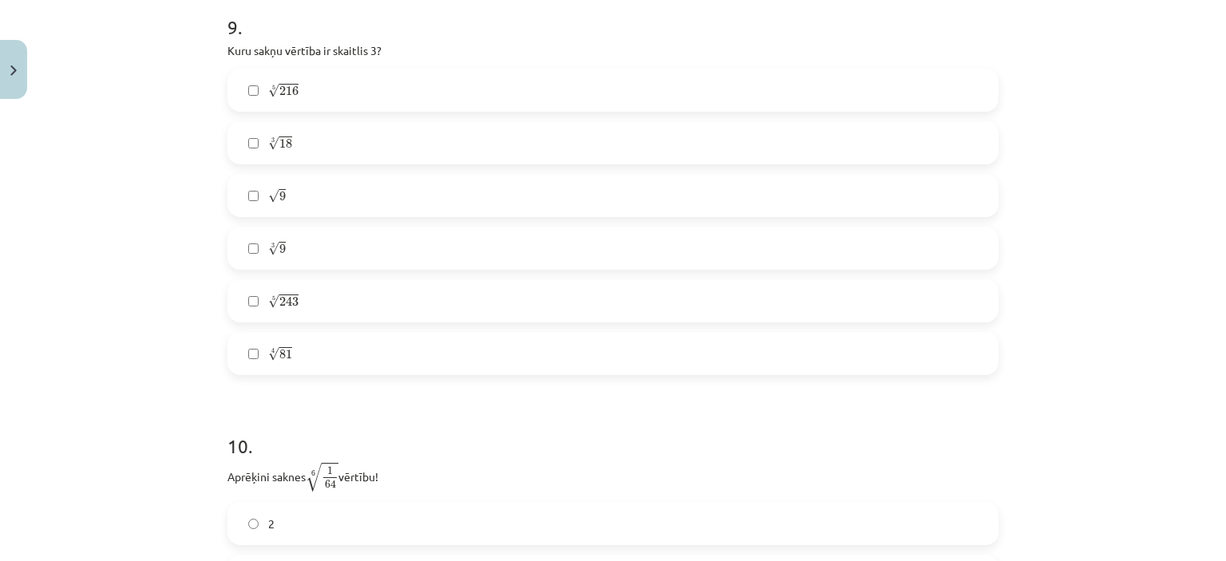
scroll to position [2558, 0]
click at [320, 147] on label "3 √ 18 18 3" at bounding box center [613, 148] width 768 height 40
click at [297, 216] on label "√ 9 9" at bounding box center [613, 200] width 768 height 40
click at [283, 245] on label "3 √ 9 9 3" at bounding box center [613, 253] width 768 height 40
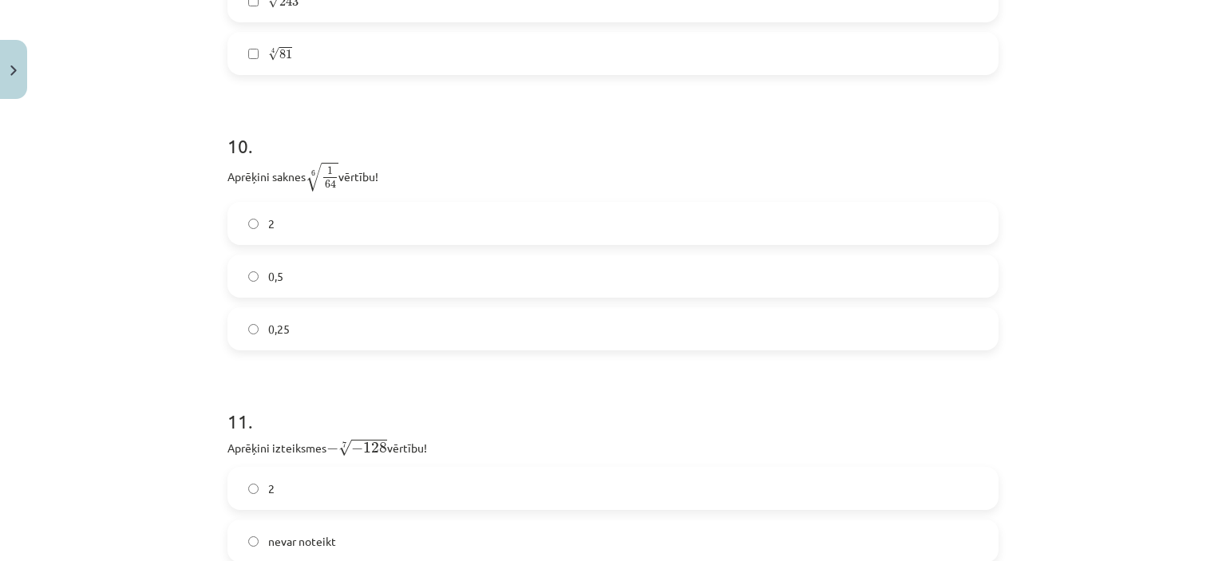
scroll to position [2939, 0]
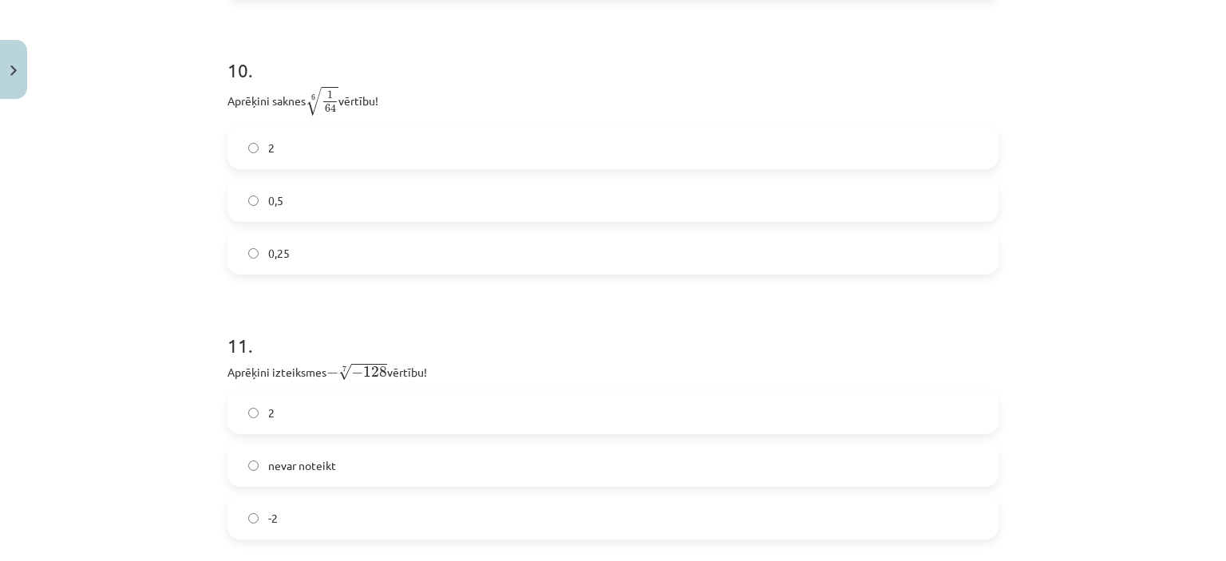
click at [384, 203] on label "0,5" at bounding box center [613, 200] width 768 height 40
click at [354, 446] on div "nevar noteikt" at bounding box center [612, 465] width 771 height 43
click at [332, 417] on label "2" at bounding box center [613, 413] width 768 height 40
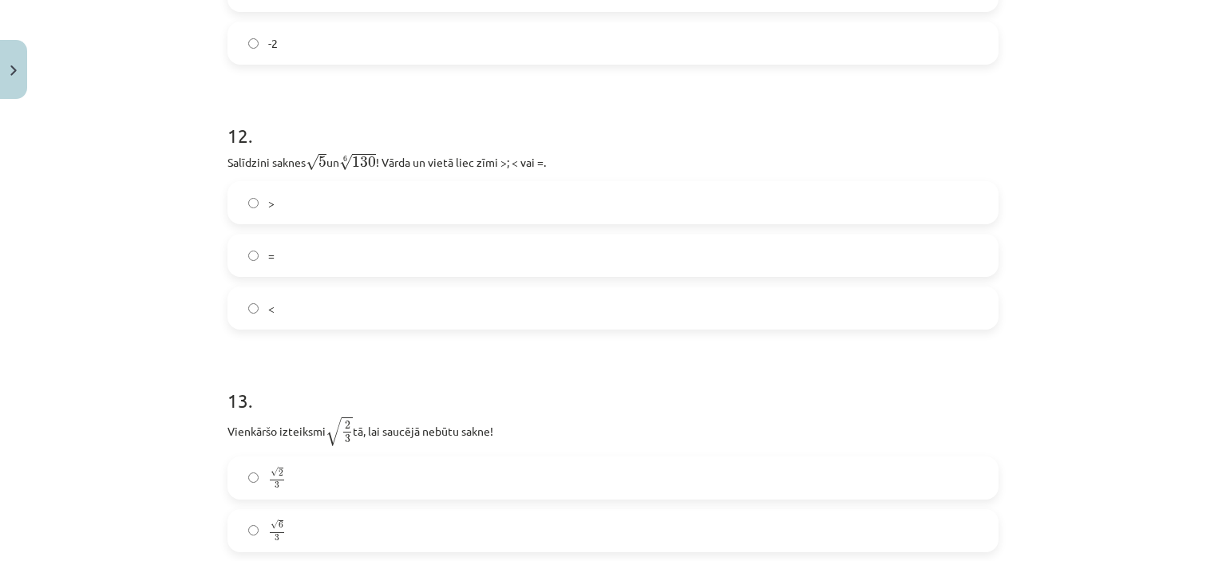
scroll to position [3444, 0]
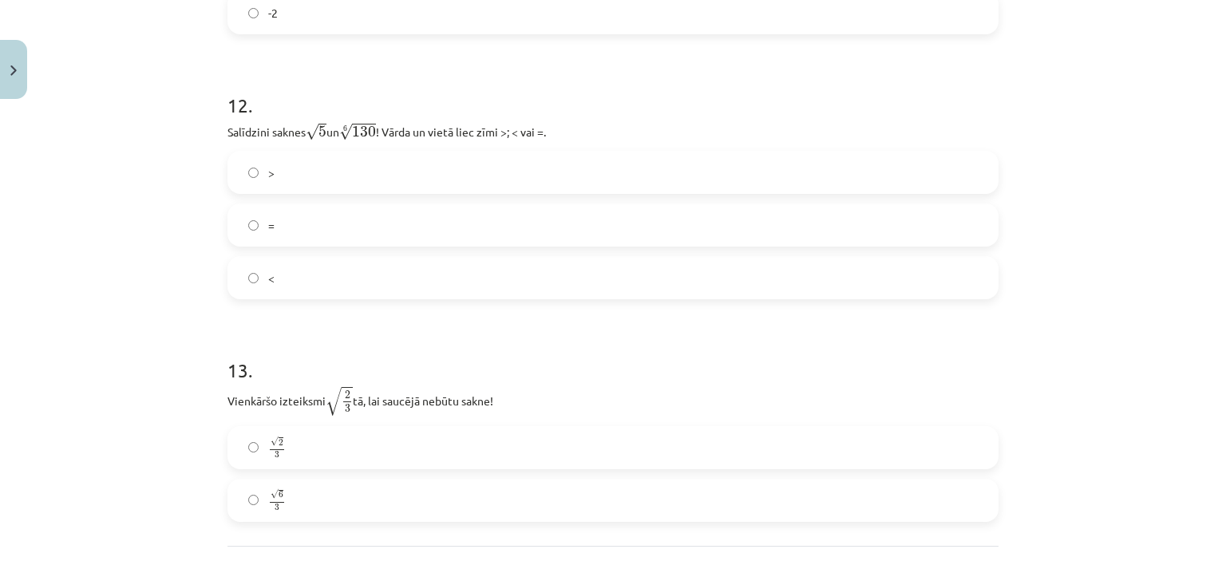
click at [415, 282] on label "<" at bounding box center [613, 278] width 768 height 40
click at [303, 472] on div "√ 2 3 2 3 √ 6 3 6 3" at bounding box center [612, 474] width 771 height 96
click at [323, 491] on label "√ 6 3 6 3" at bounding box center [613, 500] width 768 height 40
click at [336, 416] on span "√" at bounding box center [334, 401] width 16 height 29
click at [345, 436] on label "√ 2 3 2 3" at bounding box center [613, 448] width 768 height 40
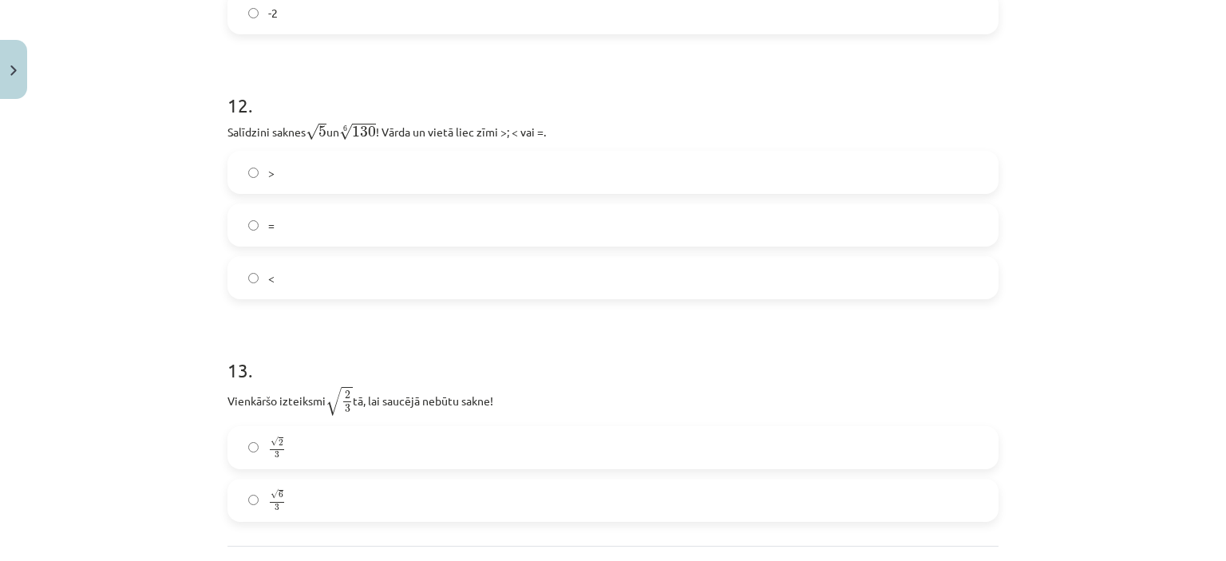
scroll to position [3592, 0]
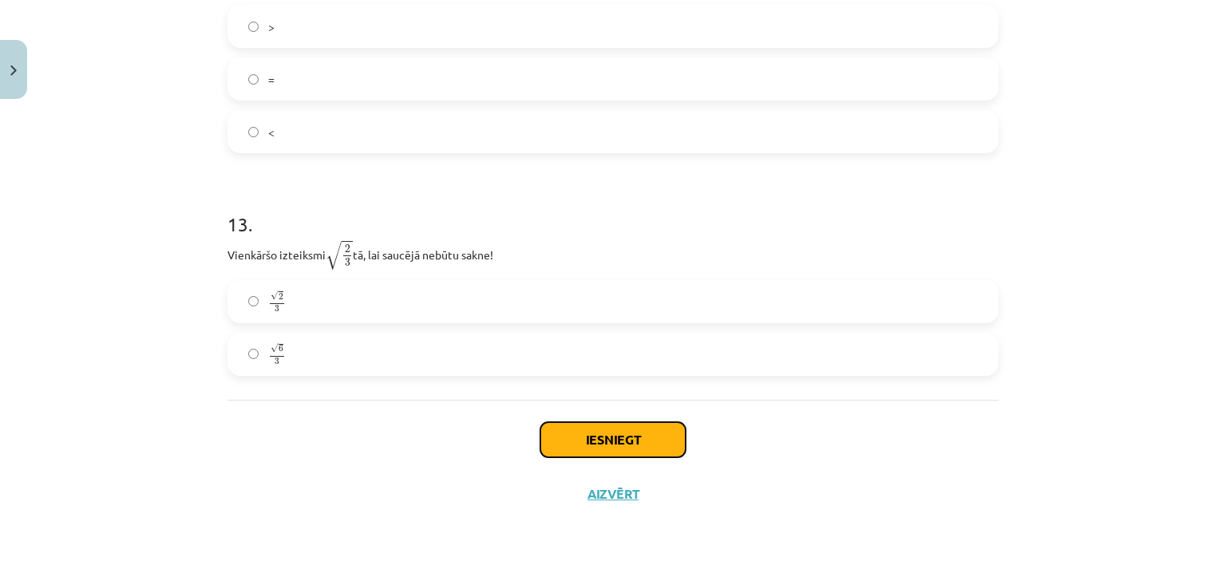
click at [587, 445] on button "Iesniegt" at bounding box center [612, 439] width 145 height 35
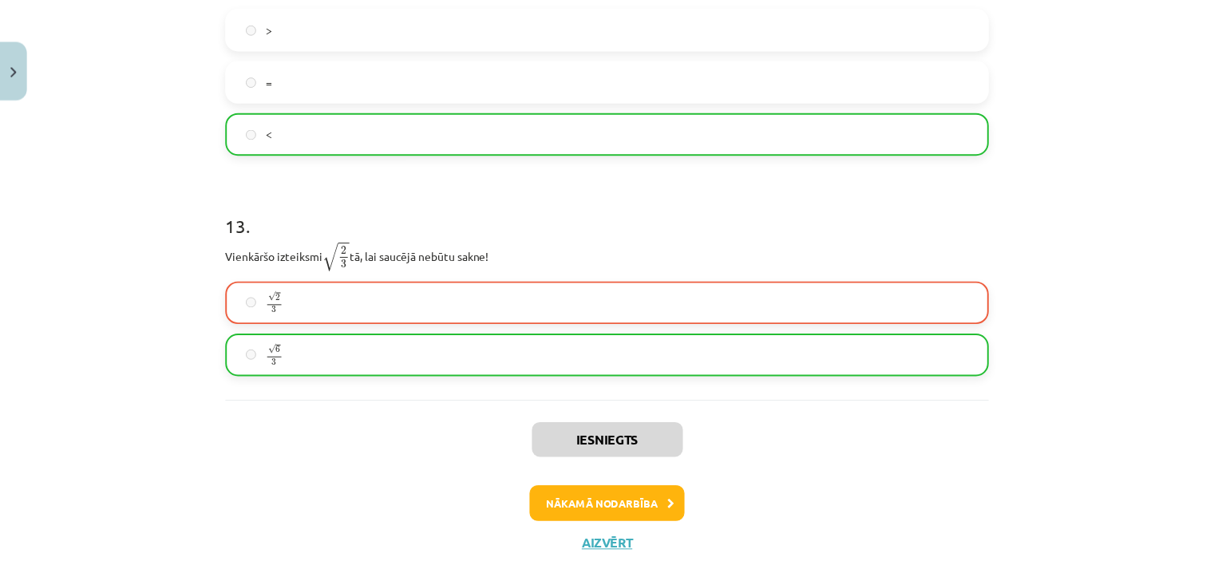
scroll to position [3642, 0]
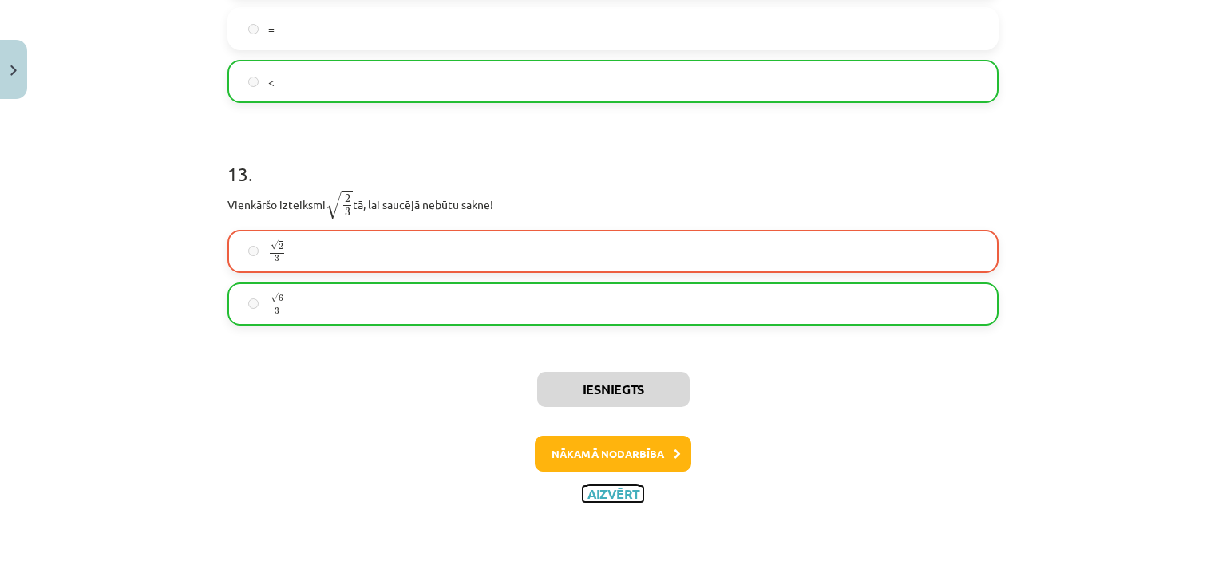
click at [618, 487] on button "Aizvērt" at bounding box center [613, 494] width 61 height 16
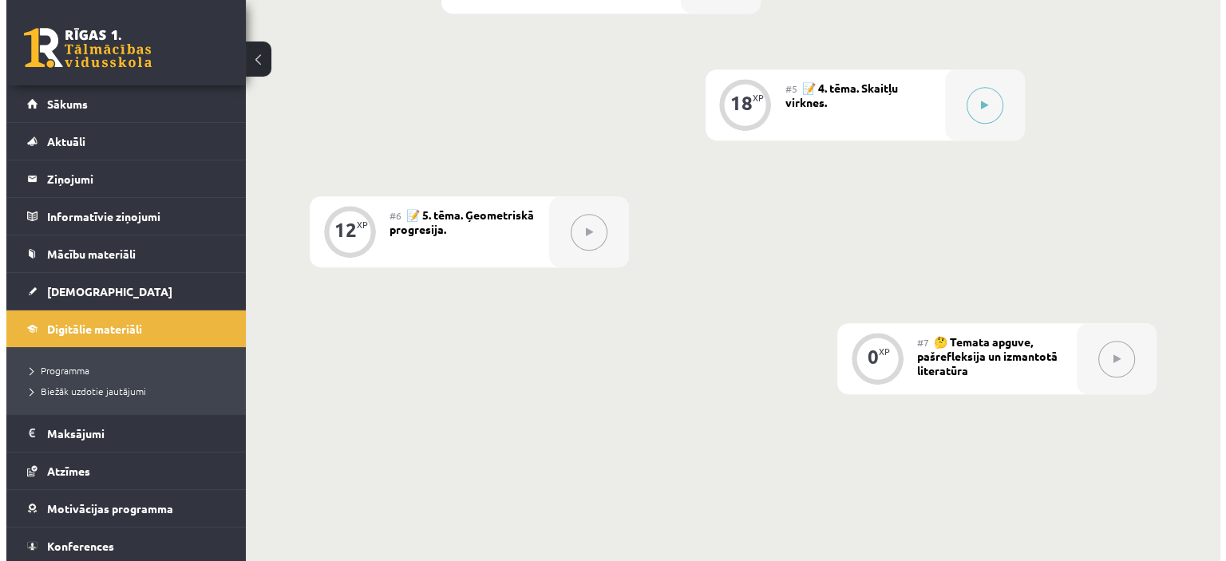
scroll to position [983, 0]
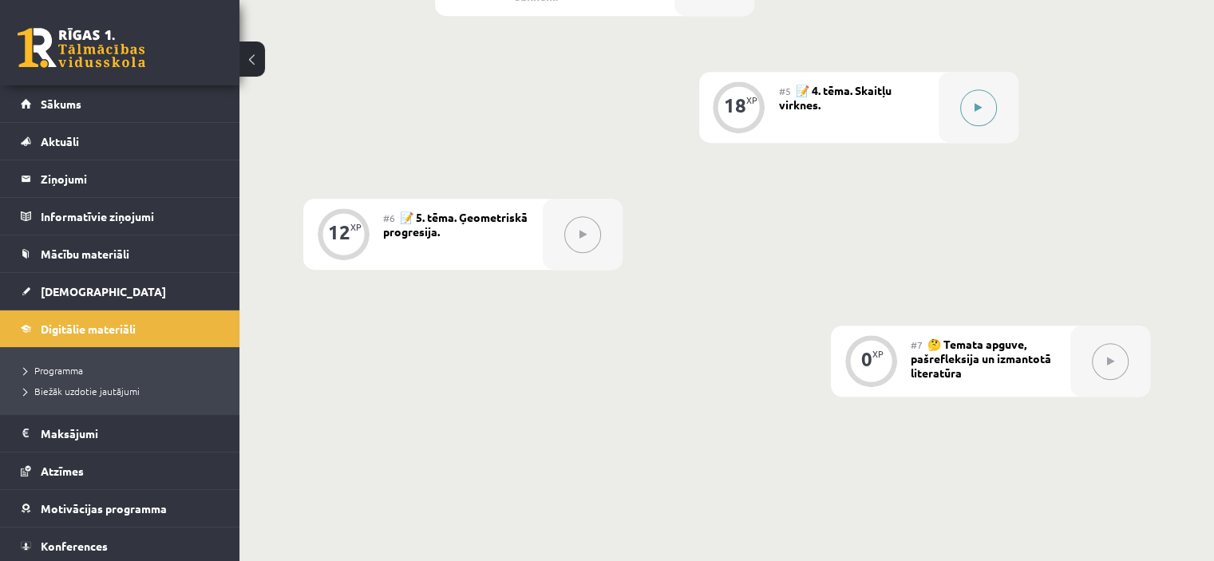
click at [994, 101] on button at bounding box center [978, 107] width 37 height 37
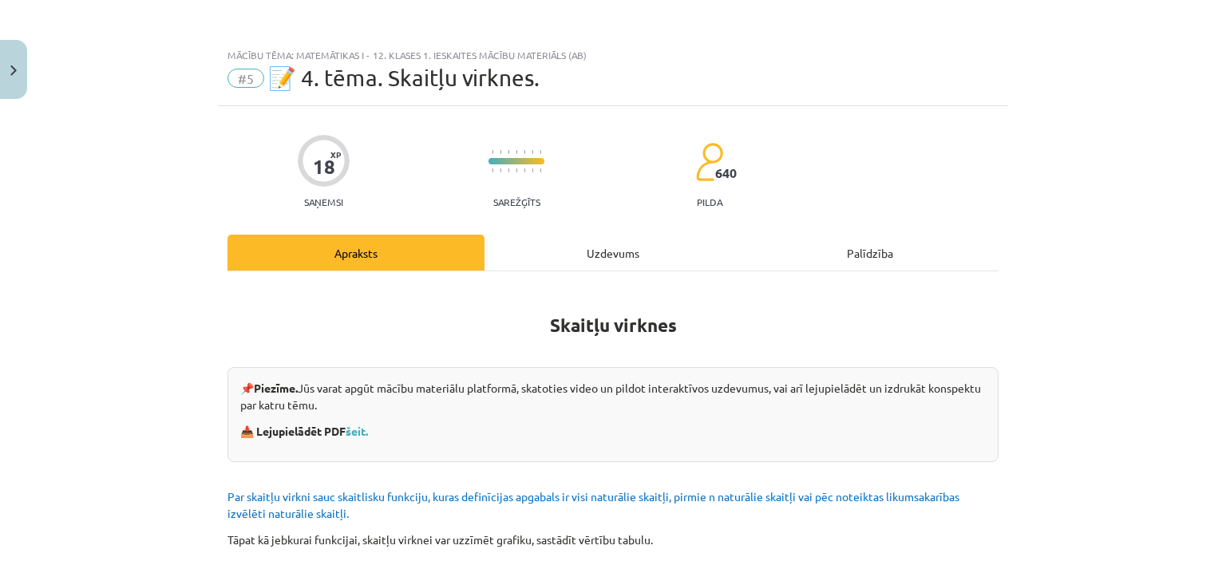
click at [588, 238] on div "Uzdevums" at bounding box center [612, 253] width 257 height 36
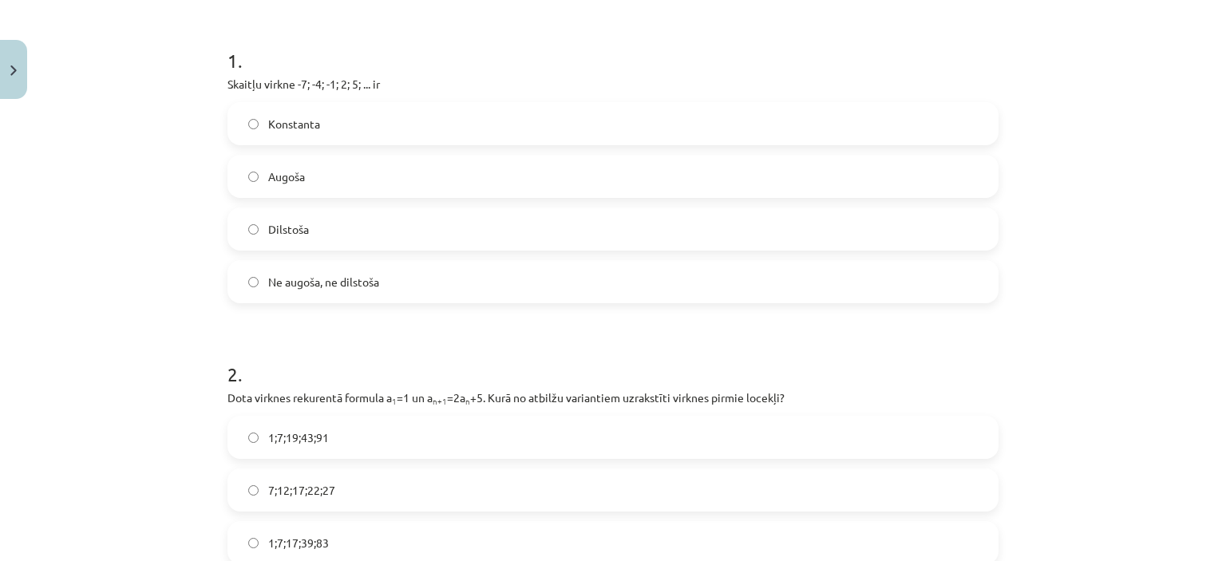
scroll to position [284, 0]
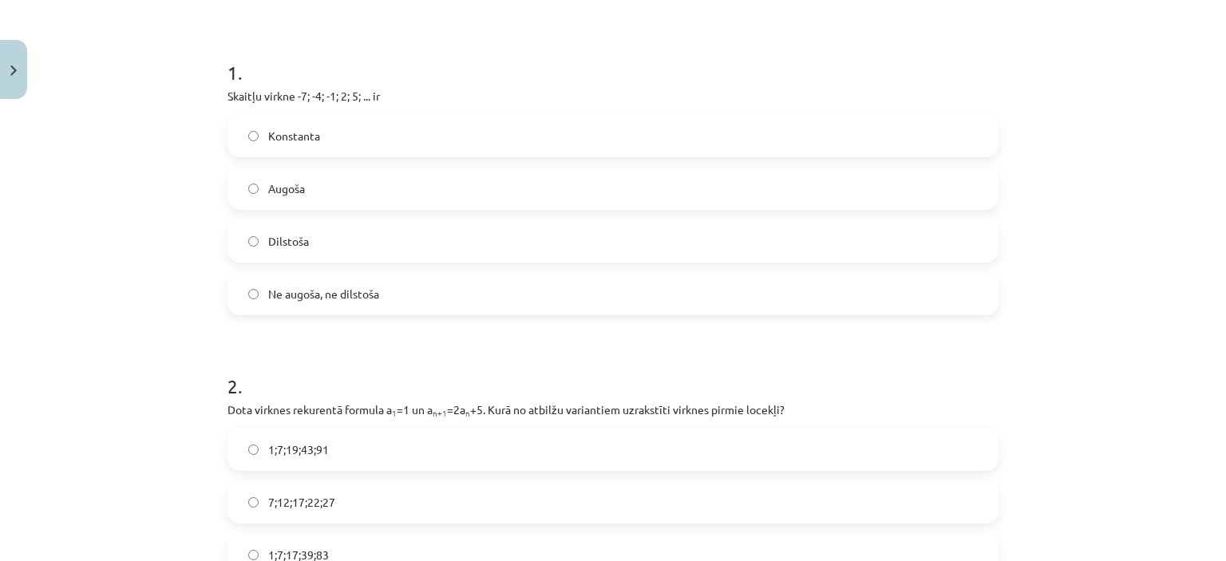
click at [348, 127] on label "Konstanta" at bounding box center [613, 136] width 768 height 40
click at [310, 281] on label "Ne augoša, ne dilstoša" at bounding box center [613, 294] width 768 height 40
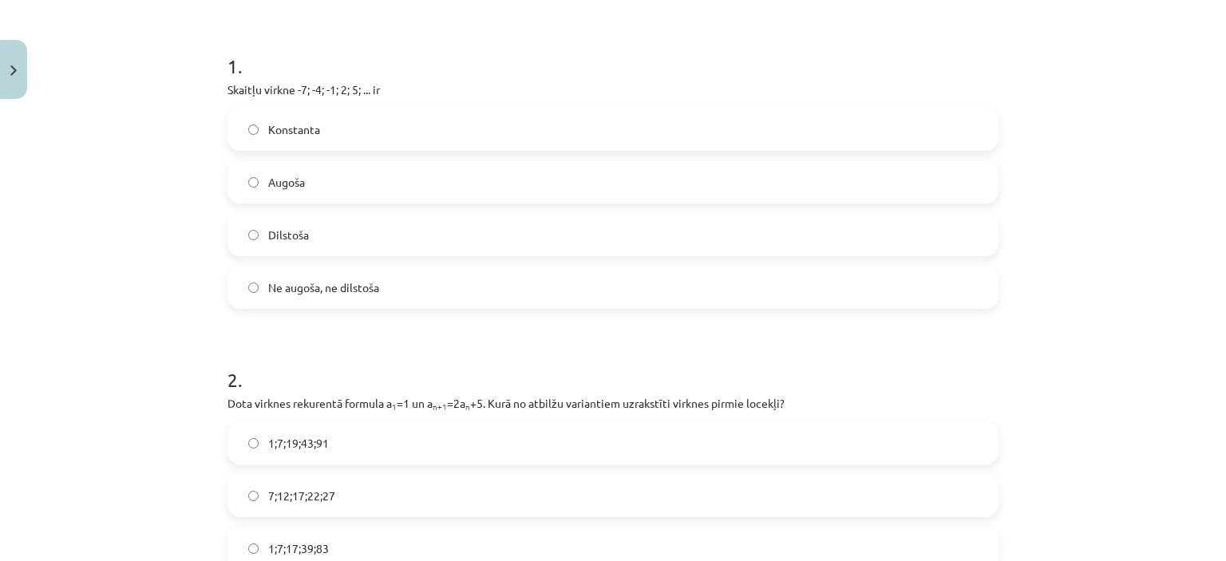
scroll to position [302, 0]
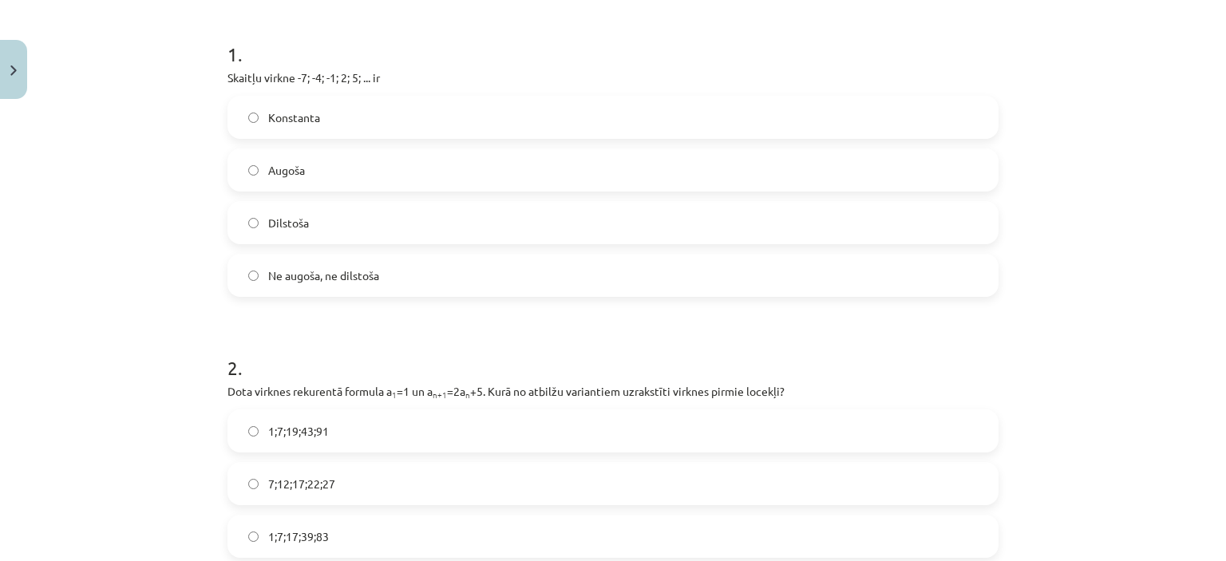
click at [345, 188] on label "Augoša" at bounding box center [613, 170] width 768 height 40
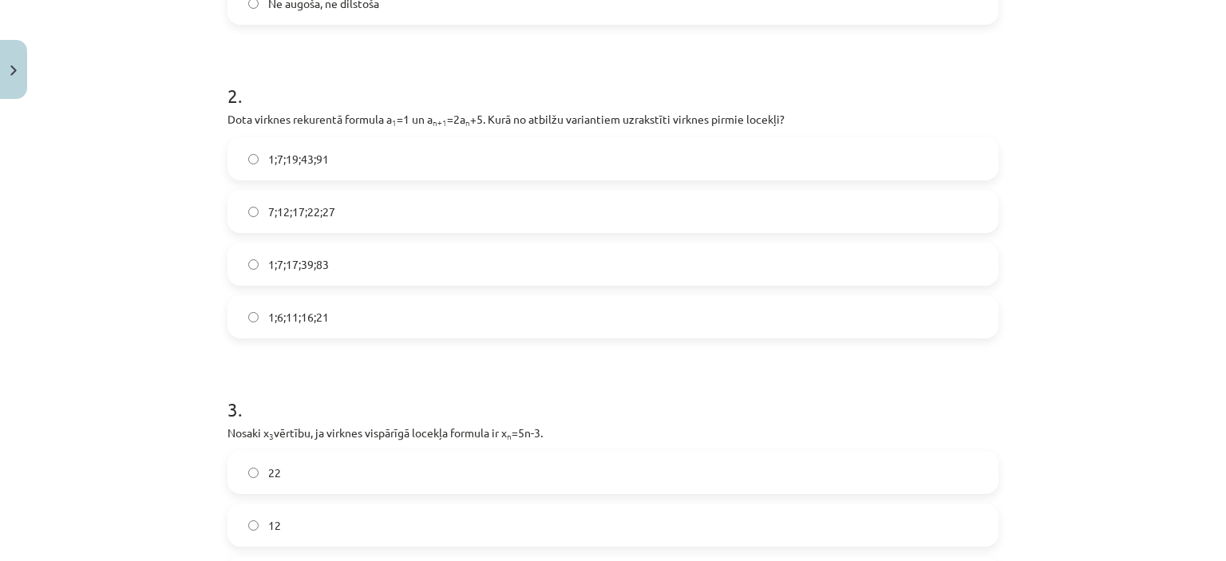
scroll to position [587, 0]
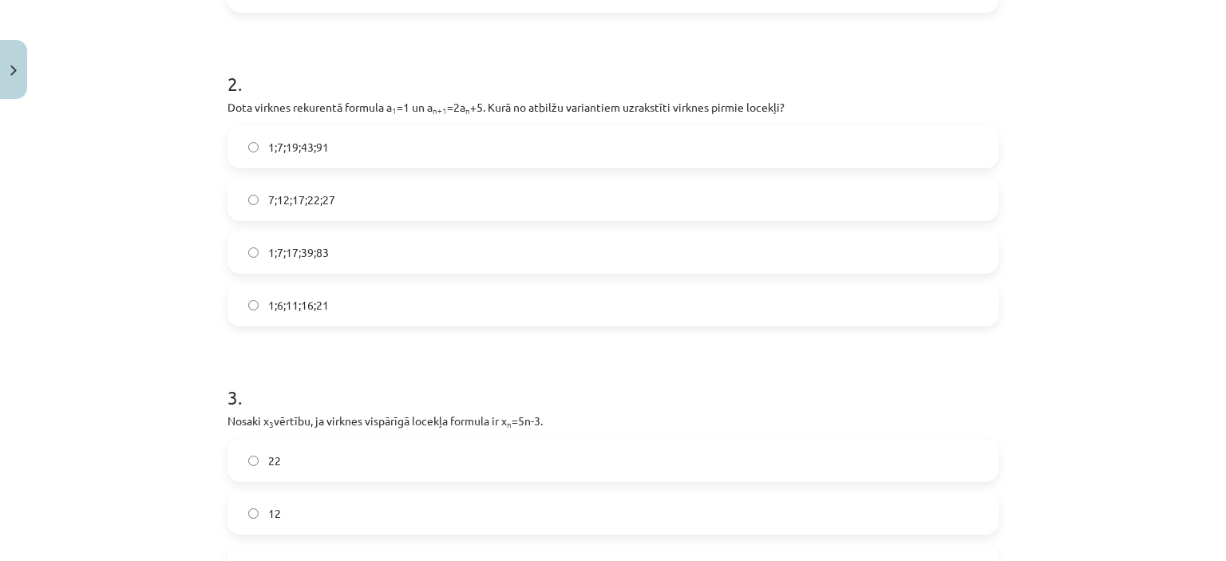
click at [306, 256] on span "1;7;17;39;83" at bounding box center [298, 252] width 61 height 17
click at [337, 131] on label "1;7;19;43;91" at bounding box center [613, 147] width 768 height 40
click at [319, 249] on span "1;7;17;39;83" at bounding box center [298, 252] width 61 height 17
click at [367, 148] on label "1;7;19;43;91" at bounding box center [613, 147] width 768 height 40
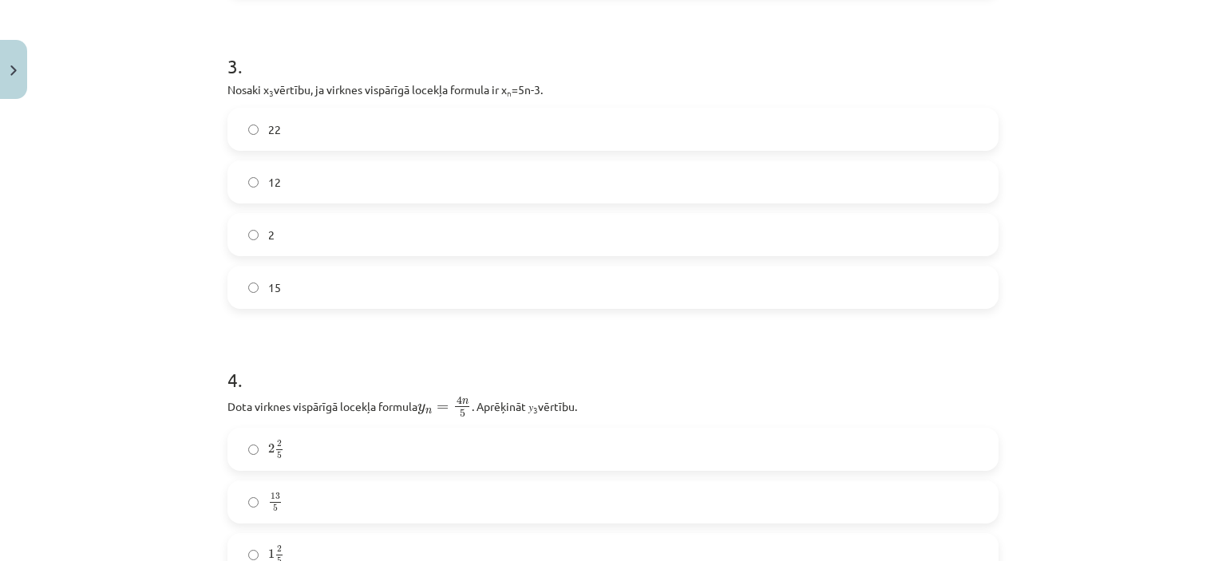
scroll to position [932, 0]
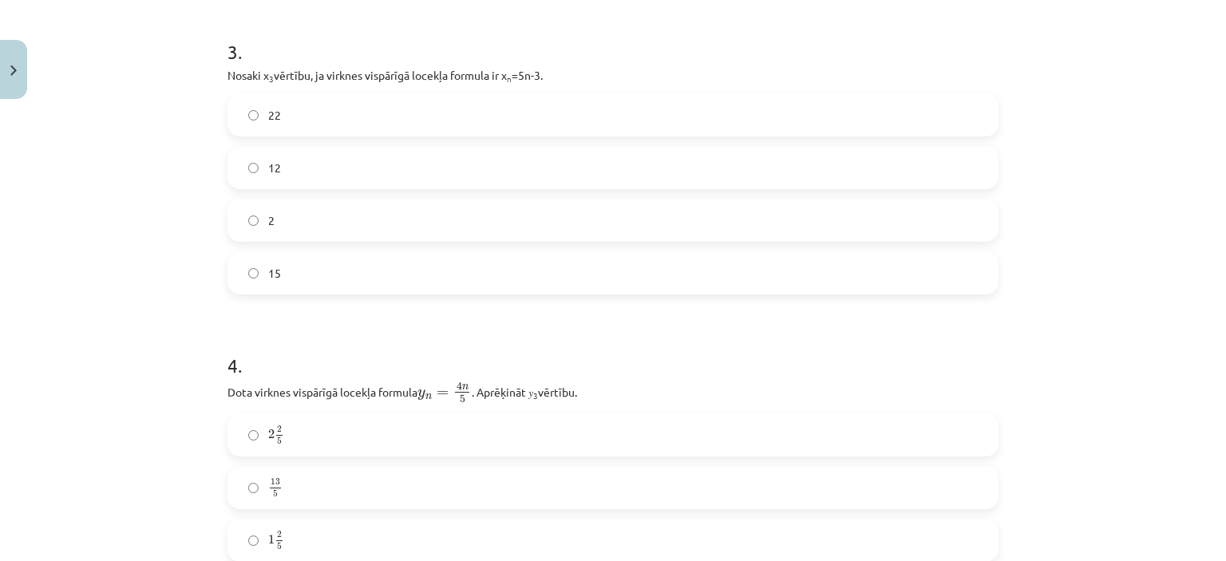
click at [336, 280] on label "15" at bounding box center [613, 273] width 768 height 40
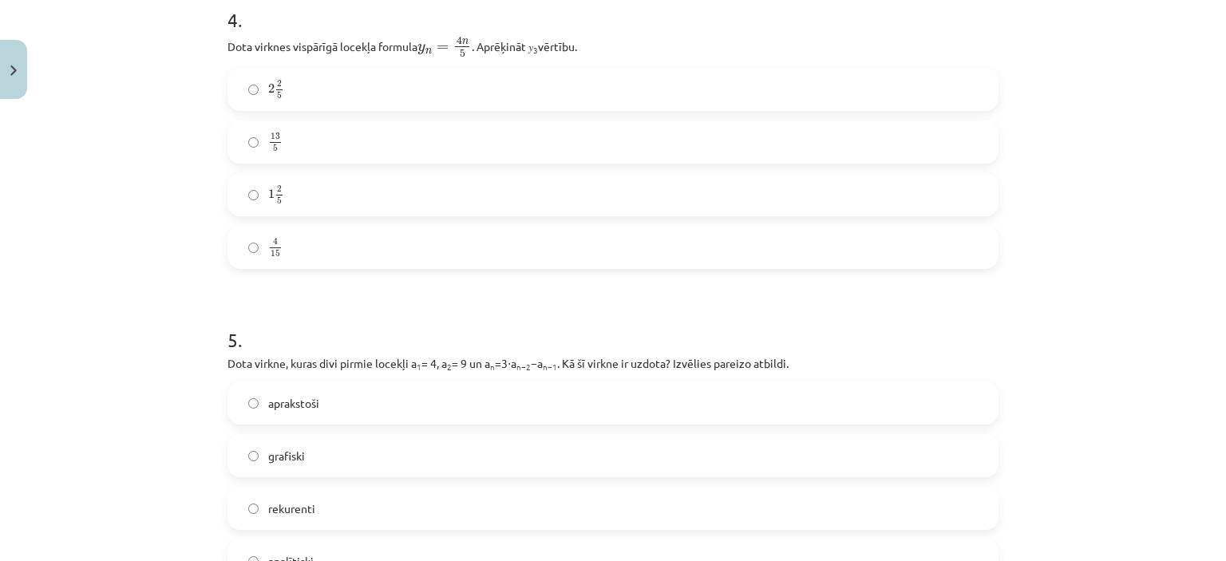
scroll to position [1273, 0]
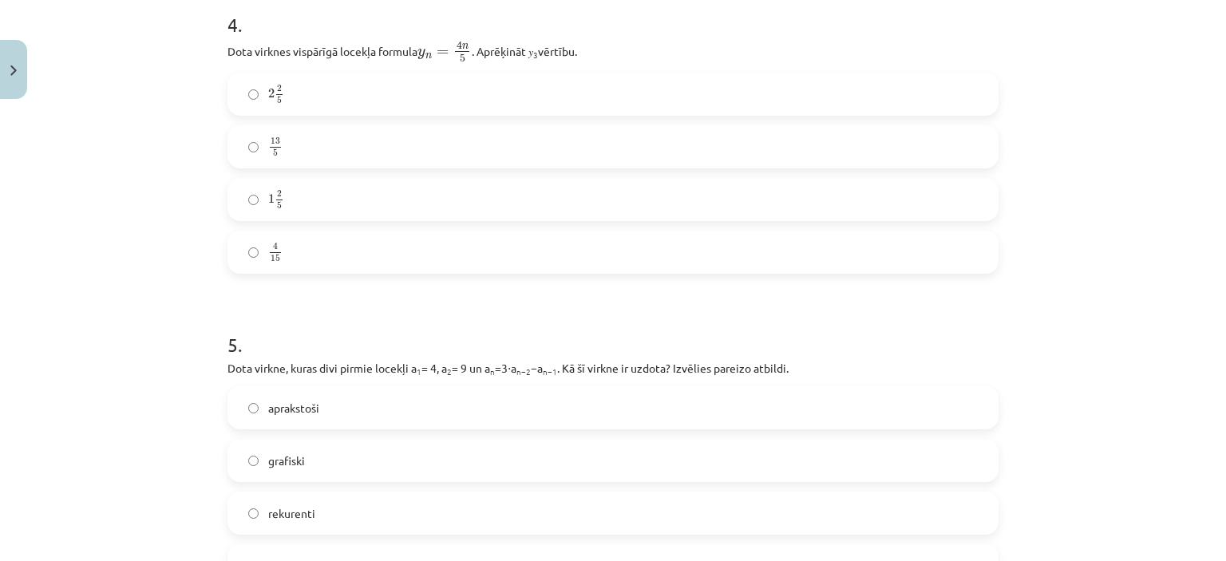
click at [322, 146] on label "13 5 13 5" at bounding box center [613, 147] width 768 height 40
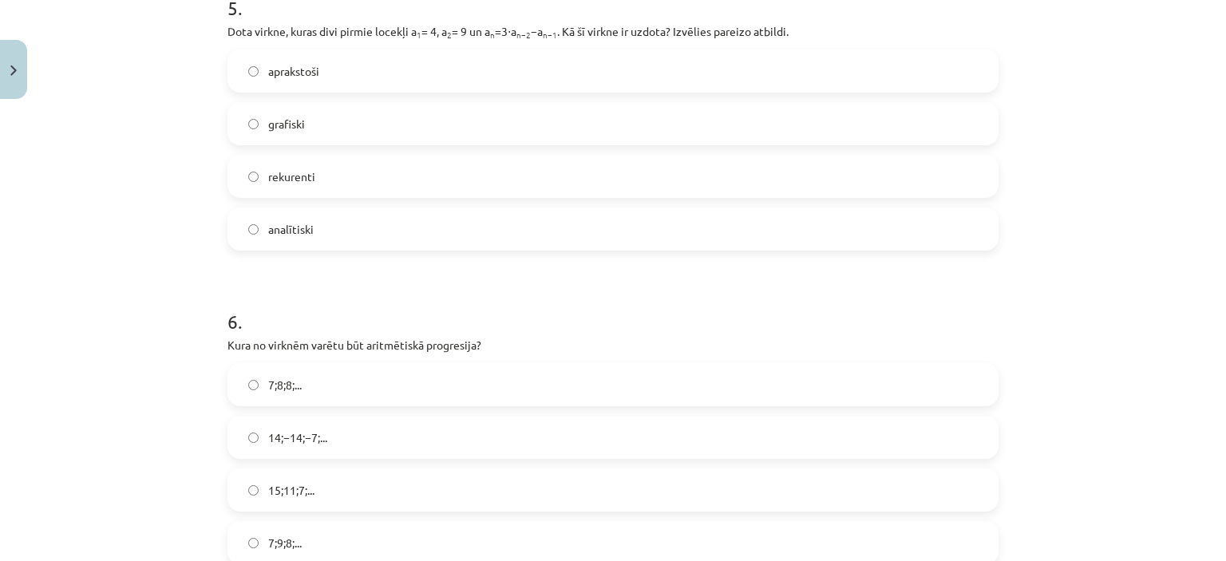
scroll to position [1604, 0]
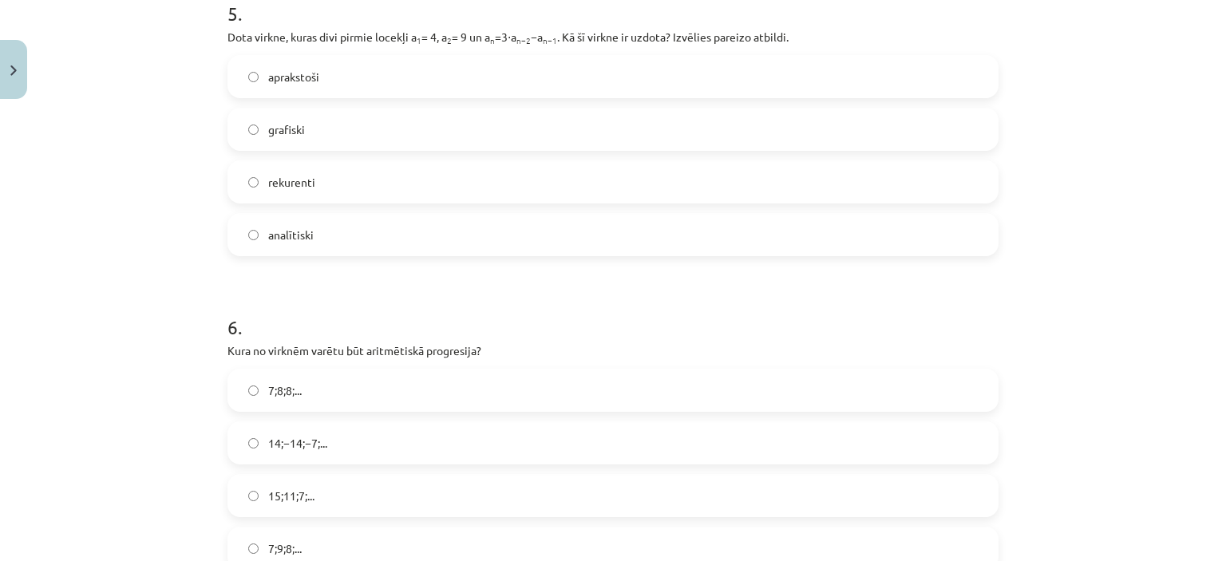
click at [418, 71] on label "aprakstoši" at bounding box center [613, 77] width 768 height 40
click at [336, 421] on div "14;−14;−7;..." at bounding box center [612, 442] width 771 height 43
click at [346, 442] on label "14;−14;−7;..." at bounding box center [613, 443] width 768 height 40
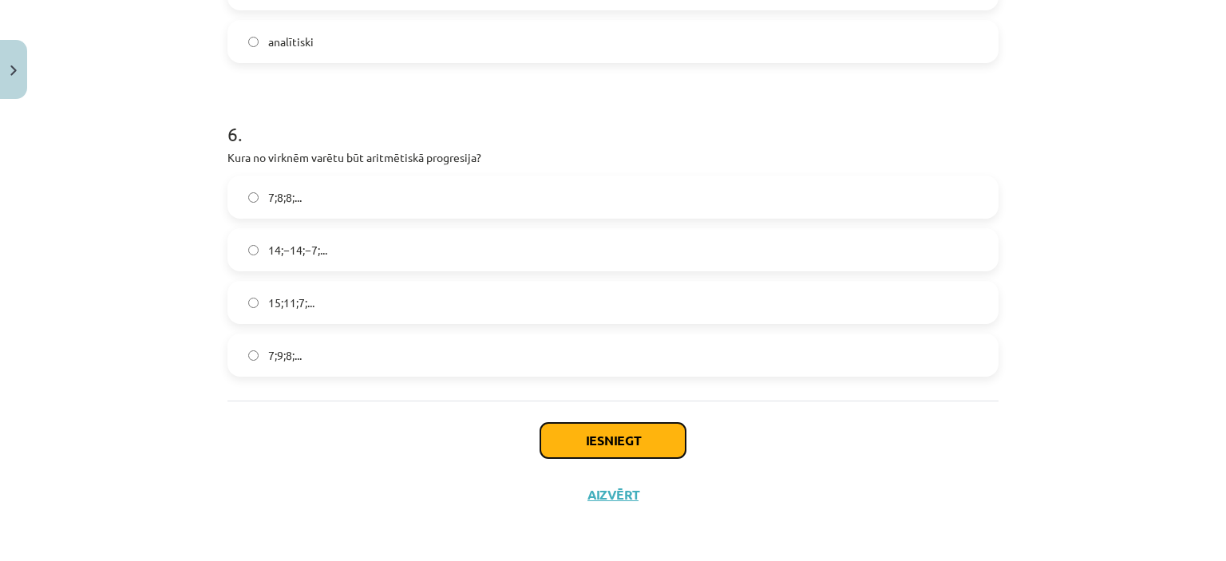
click at [653, 435] on button "Iesniegt" at bounding box center [612, 440] width 145 height 35
click at [633, 441] on button "Iesniegt" at bounding box center [612, 440] width 145 height 35
click at [603, 441] on button "Iesniegt" at bounding box center [612, 440] width 145 height 35
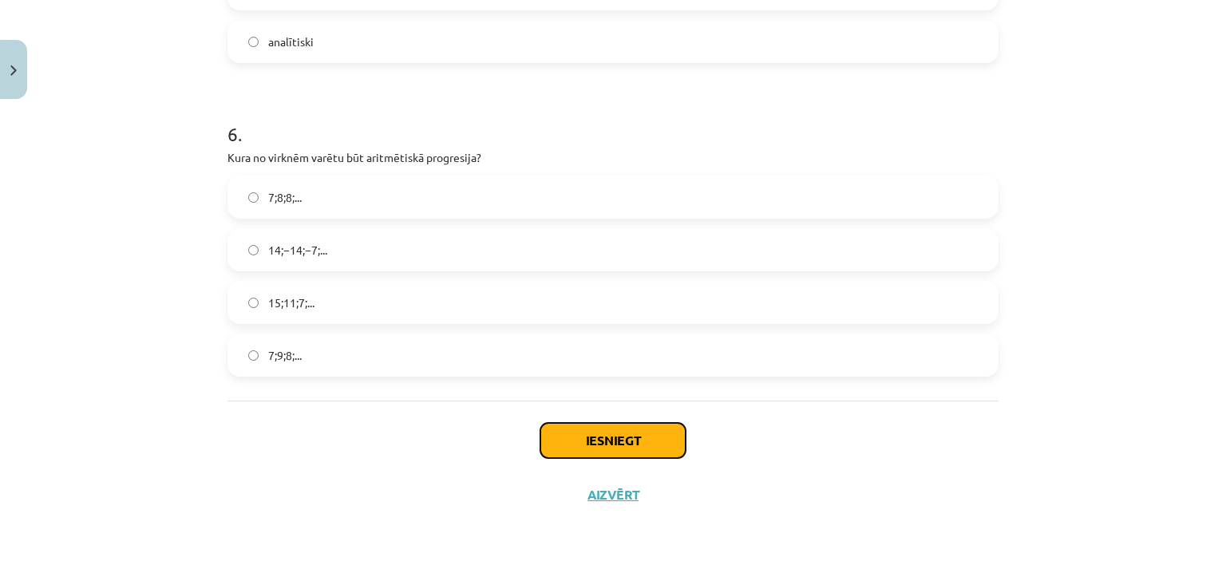
click at [603, 441] on button "Iesniegt" at bounding box center [612, 440] width 145 height 35
click at [2, 231] on div "Mācību tēma: Matemātikas i - 12. klases 1. ieskaites mācību materiāls (ab) #5 📝…" at bounding box center [613, 280] width 1226 height 561
click at [377, 322] on label "15;11;7;..." at bounding box center [613, 302] width 768 height 40
click at [567, 426] on button "Iesniegt" at bounding box center [612, 440] width 145 height 35
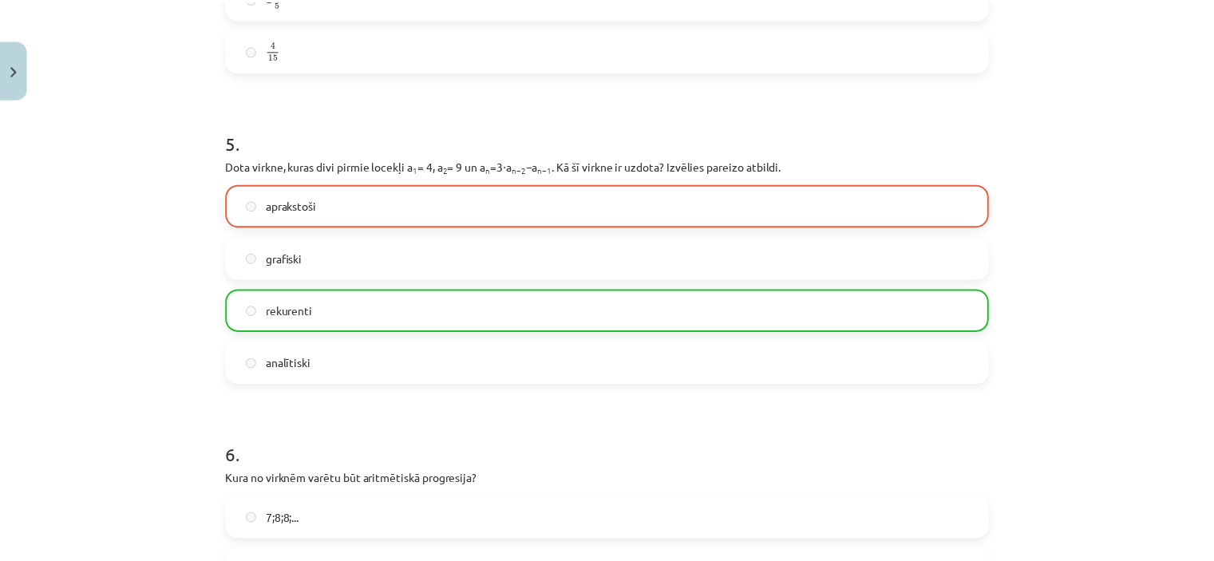
scroll to position [1847, 0]
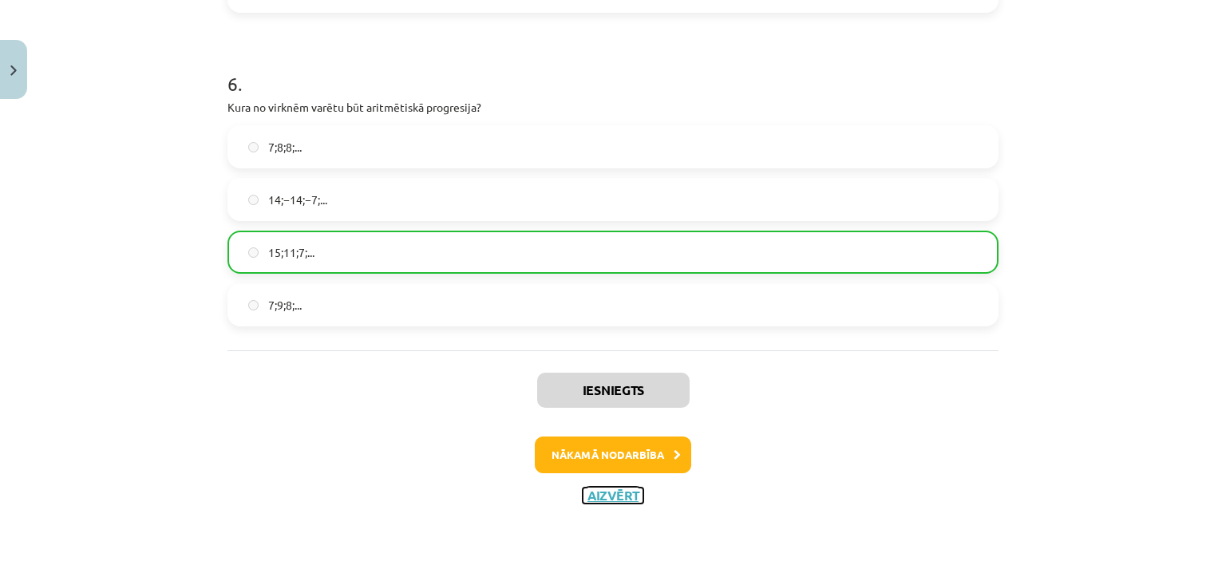
click at [618, 492] on button "Aizvērt" at bounding box center [613, 496] width 61 height 16
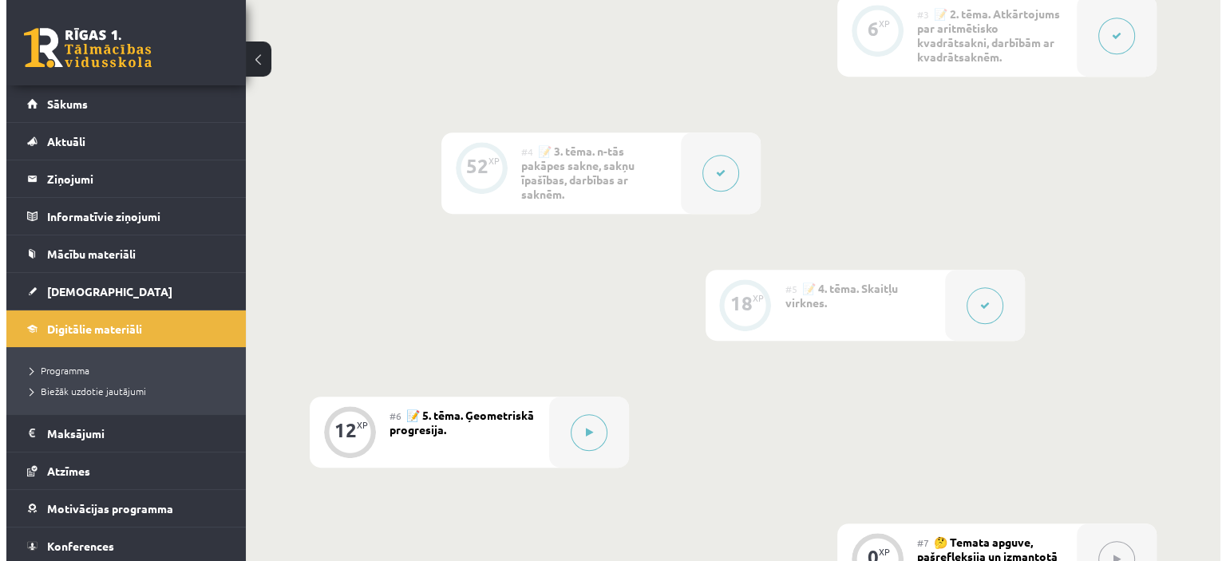
scroll to position [1012, 0]
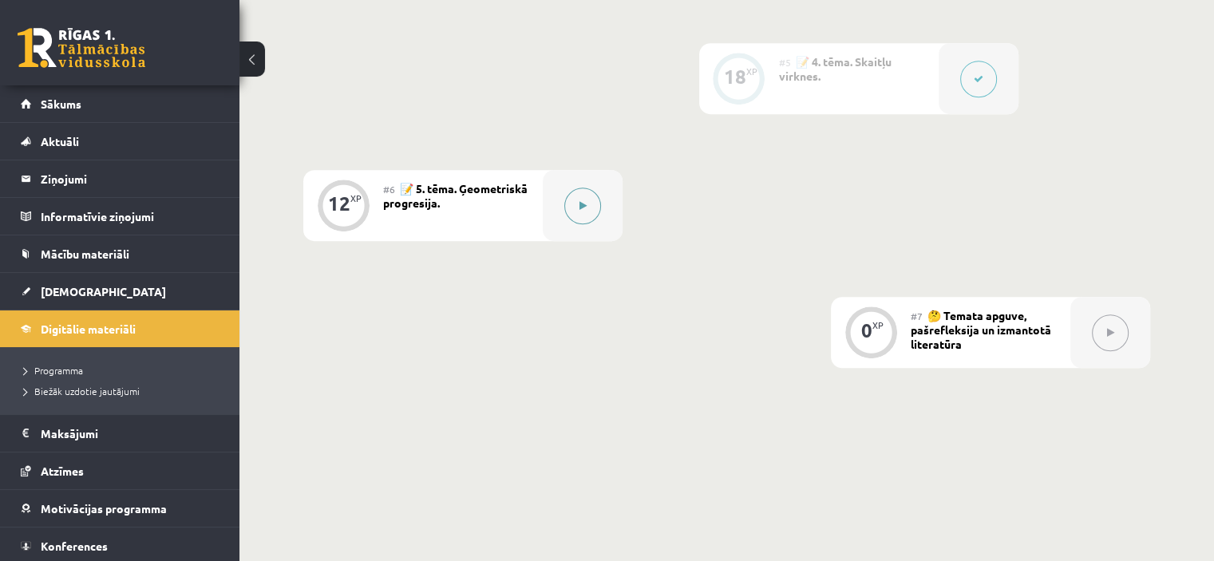
click at [582, 219] on button at bounding box center [582, 206] width 37 height 37
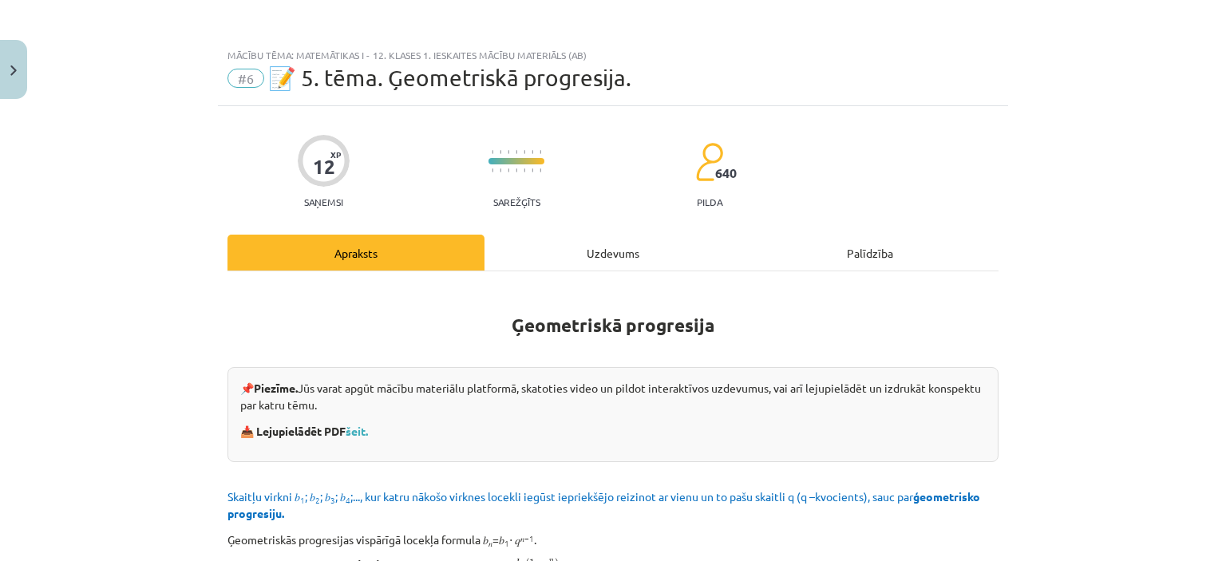
click at [637, 261] on div "Uzdevums" at bounding box center [612, 253] width 257 height 36
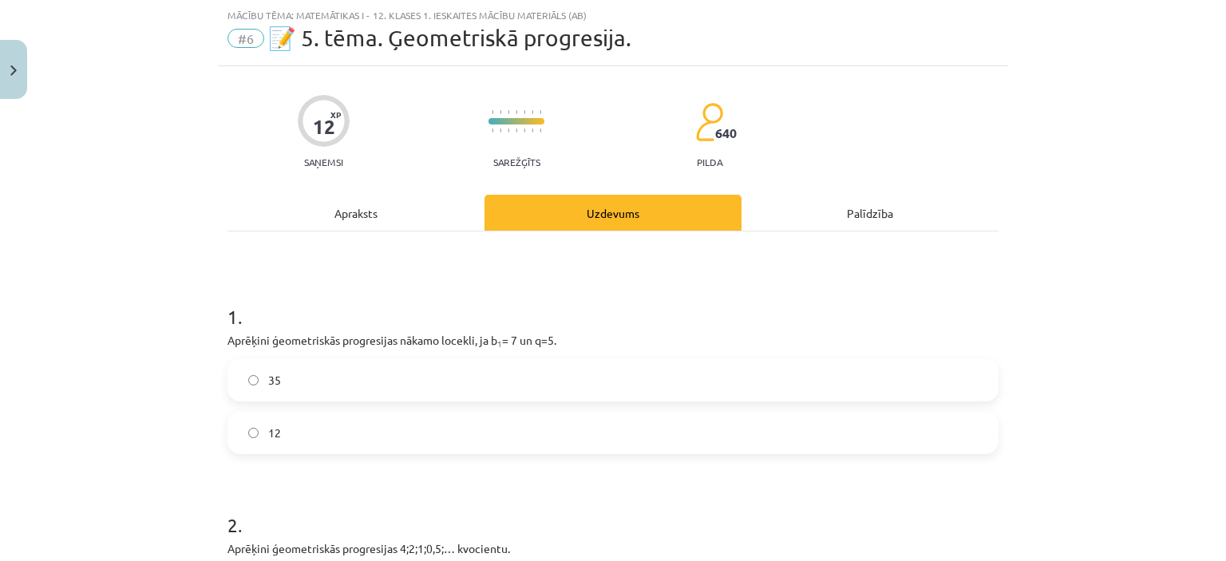
click at [378, 377] on label "35" at bounding box center [613, 380] width 768 height 40
drag, startPoint x: 1198, startPoint y: 162, endPoint x: 1225, endPoint y: 153, distance: 28.5
click at [1213, 153] on div "Mācību tēma: Matemātikas i - 12. klases 1. ieskaites mācību materiāls (ab) #6 📝…" at bounding box center [613, 280] width 1226 height 561
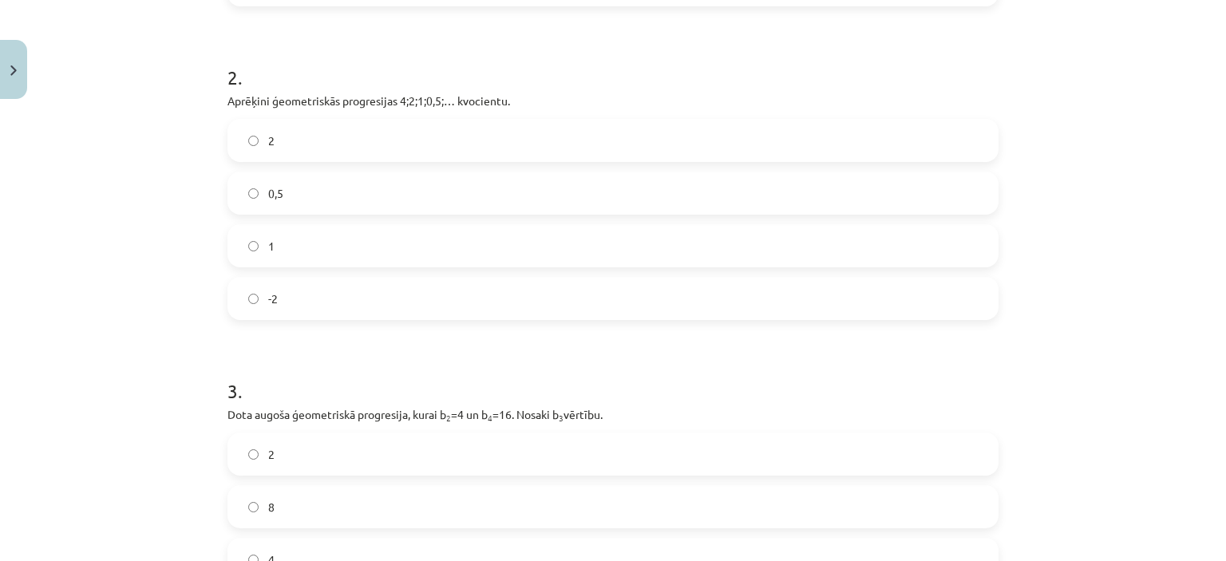
scroll to position [485, 0]
click at [296, 209] on label "0,5" at bounding box center [613, 196] width 768 height 40
click at [314, 242] on label "1" at bounding box center [613, 248] width 768 height 40
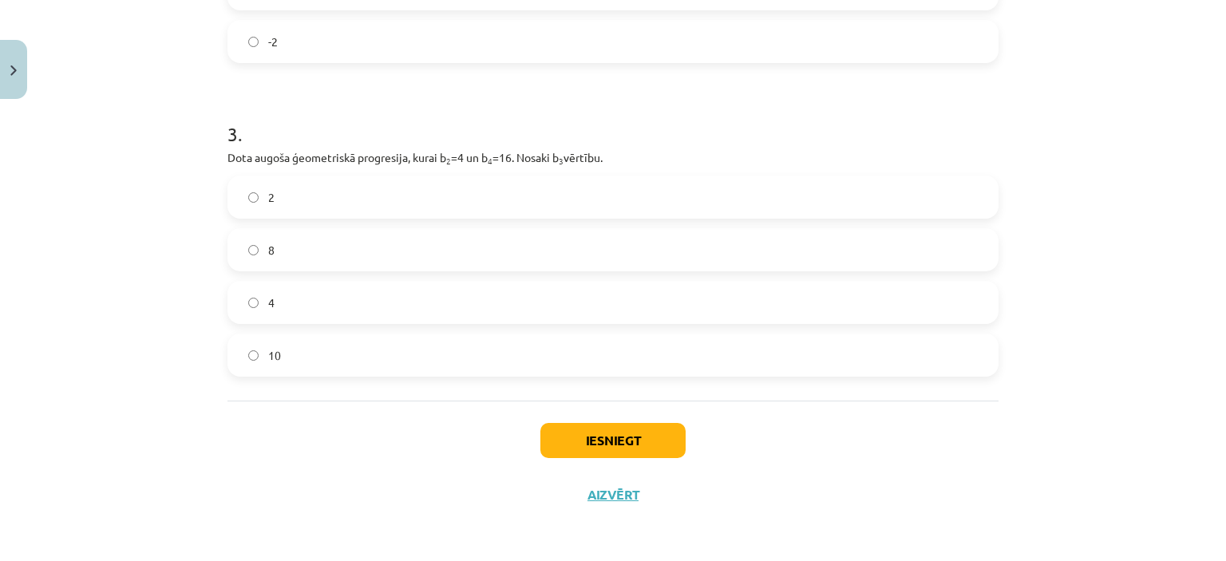
click at [316, 362] on label "10" at bounding box center [613, 355] width 768 height 40
click at [581, 448] on button "Iesniegt" at bounding box center [612, 440] width 145 height 35
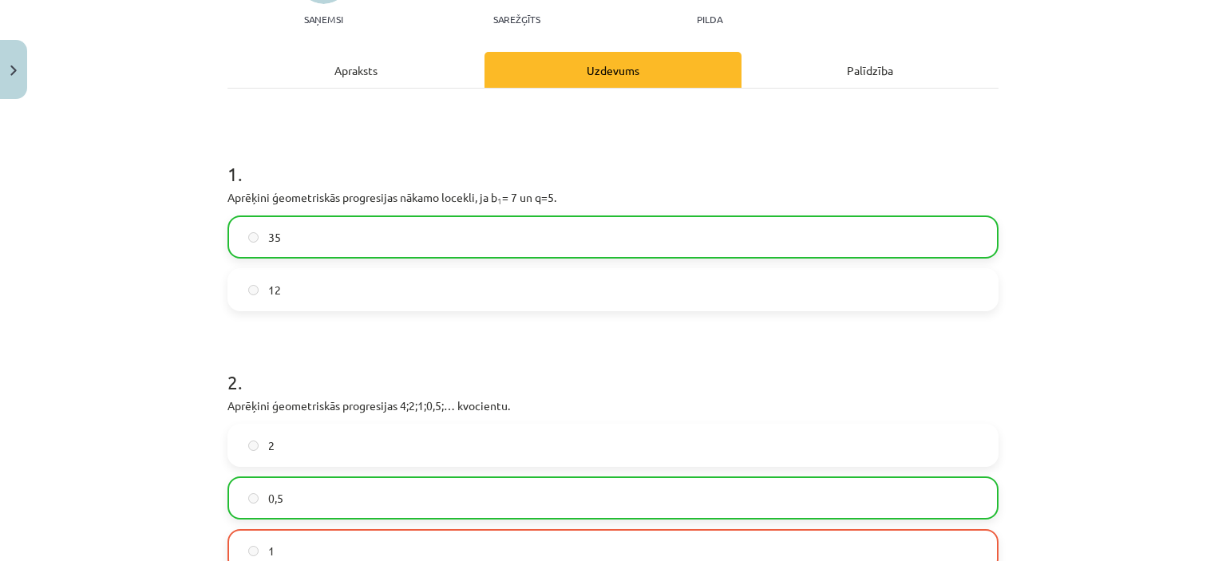
scroll to position [795, 0]
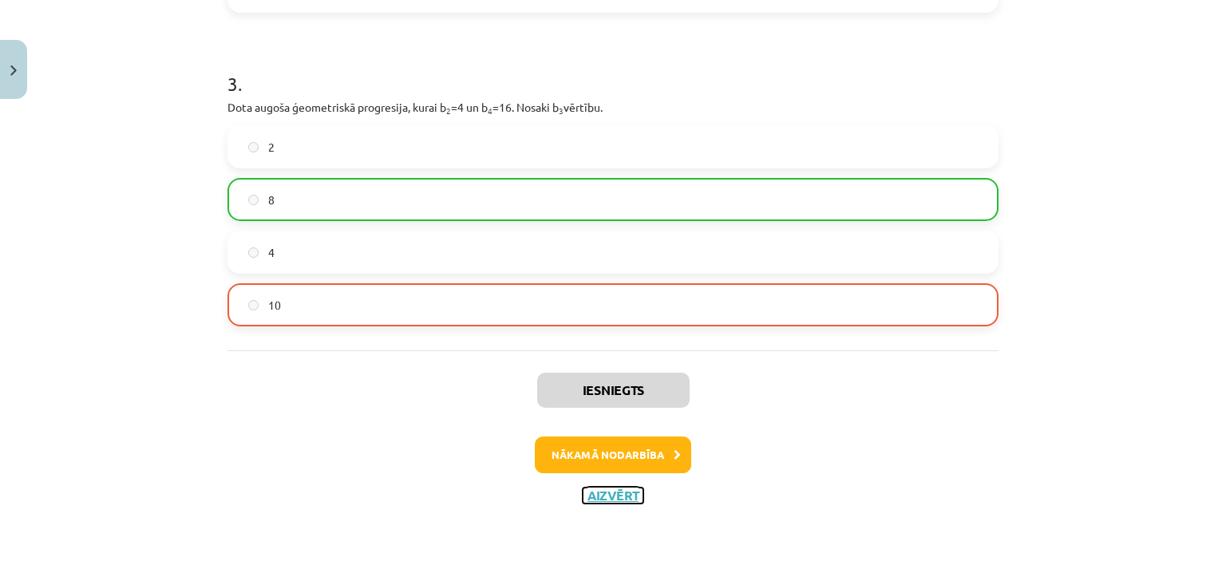
click at [598, 496] on button "Aizvērt" at bounding box center [613, 496] width 61 height 16
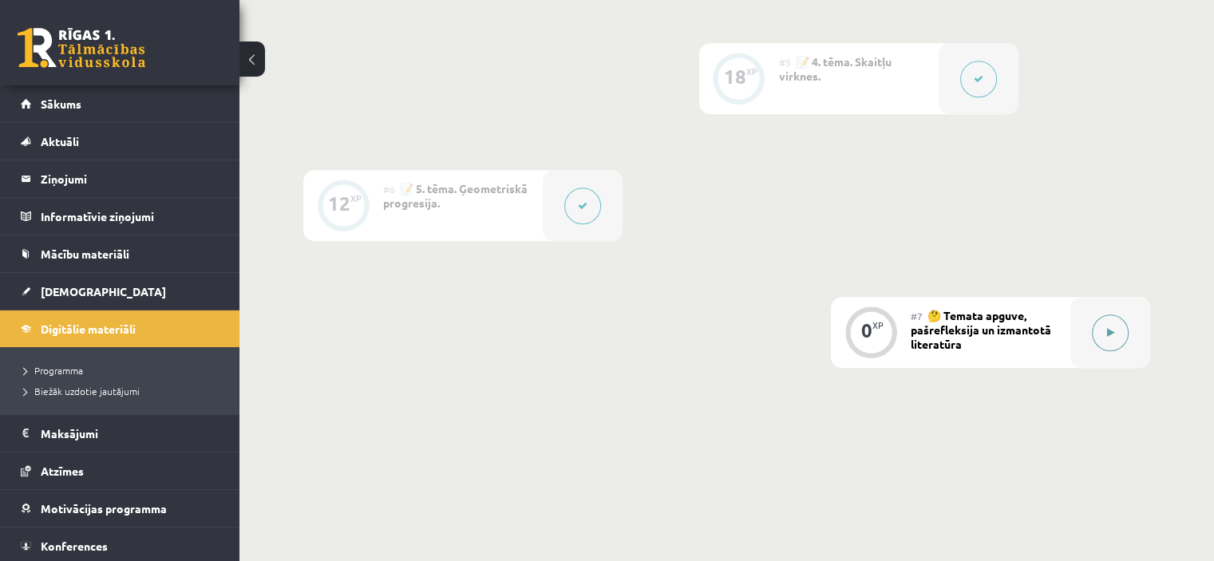
click at [1123, 334] on button at bounding box center [1110, 332] width 37 height 37
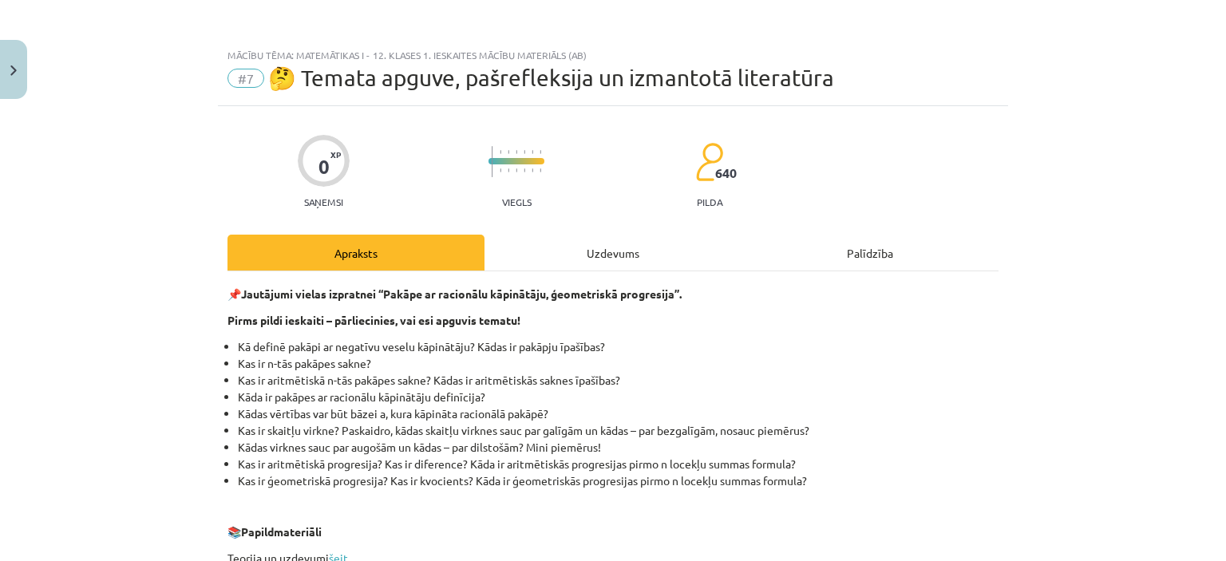
click at [607, 245] on div "Uzdevums" at bounding box center [612, 253] width 257 height 36
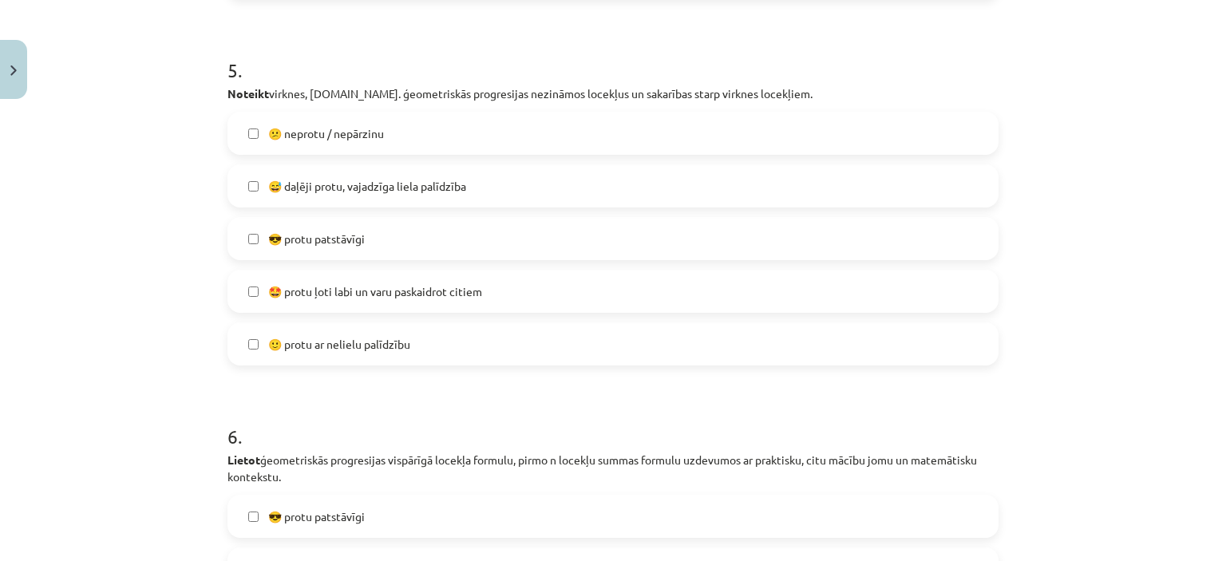
scroll to position [2144, 0]
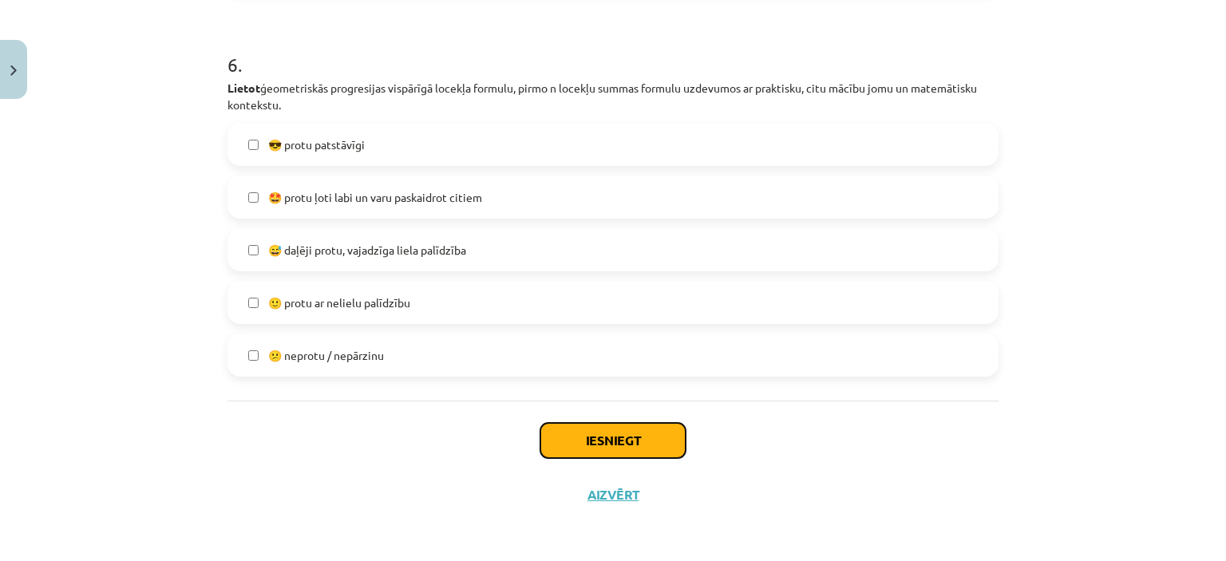
click at [551, 425] on button "Iesniegt" at bounding box center [612, 440] width 145 height 35
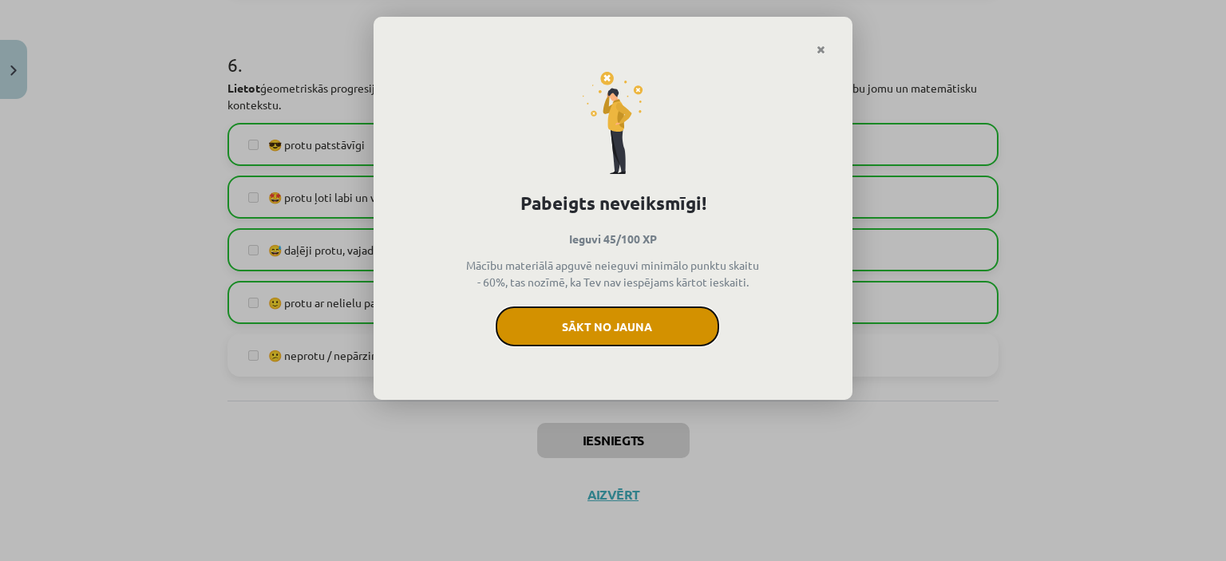
click at [597, 344] on button "Sākt no jauna" at bounding box center [607, 326] width 223 height 40
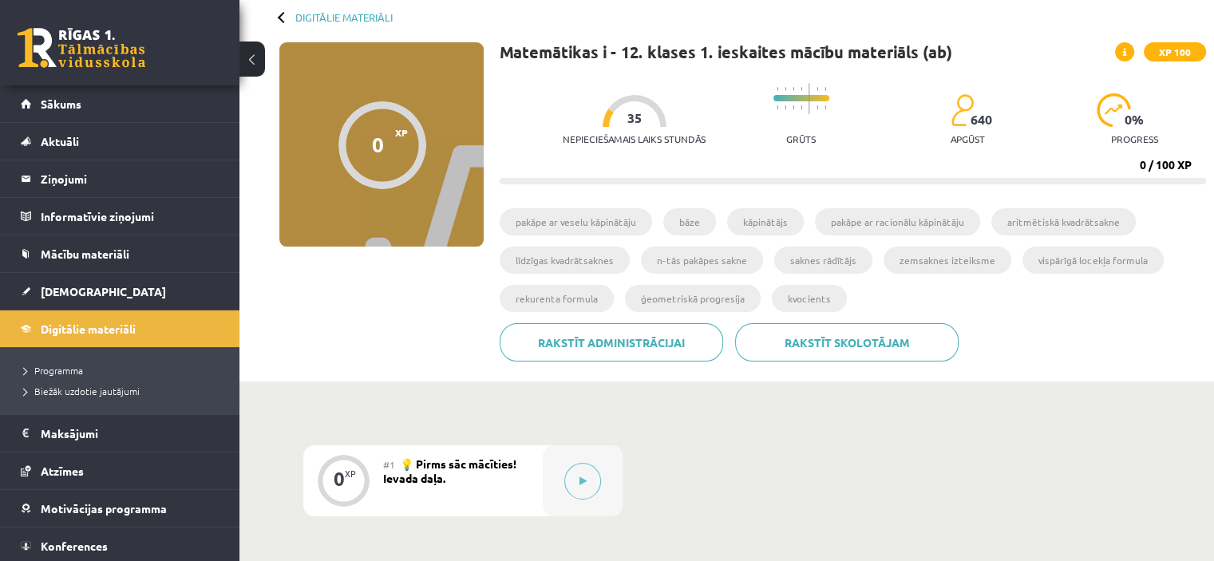
scroll to position [69, 0]
